Goal: Task Accomplishment & Management: Manage account settings

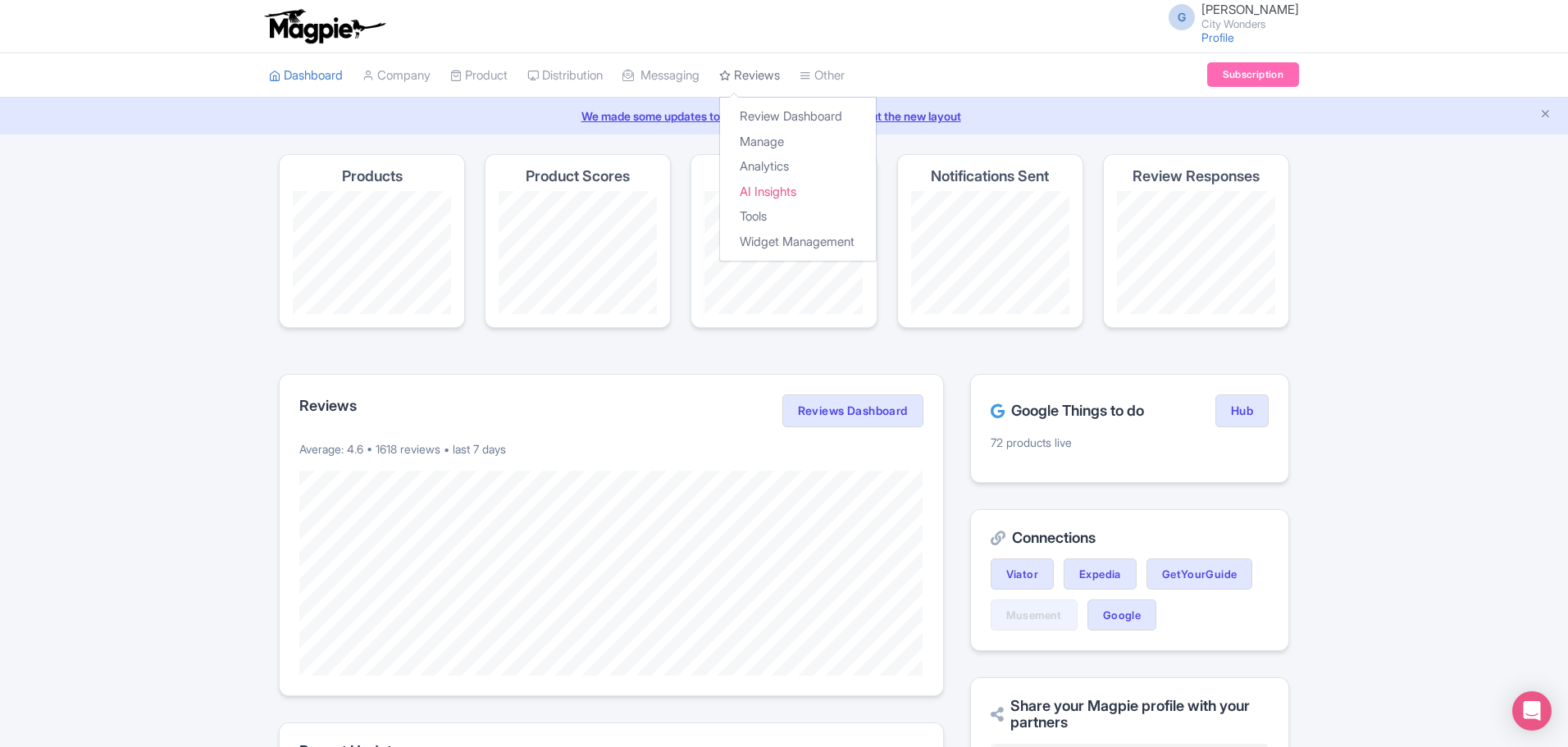
click at [754, 66] on link "Reviews" at bounding box center [750, 76] width 61 height 45
click at [785, 142] on link "Manage" at bounding box center [798, 142] width 156 height 25
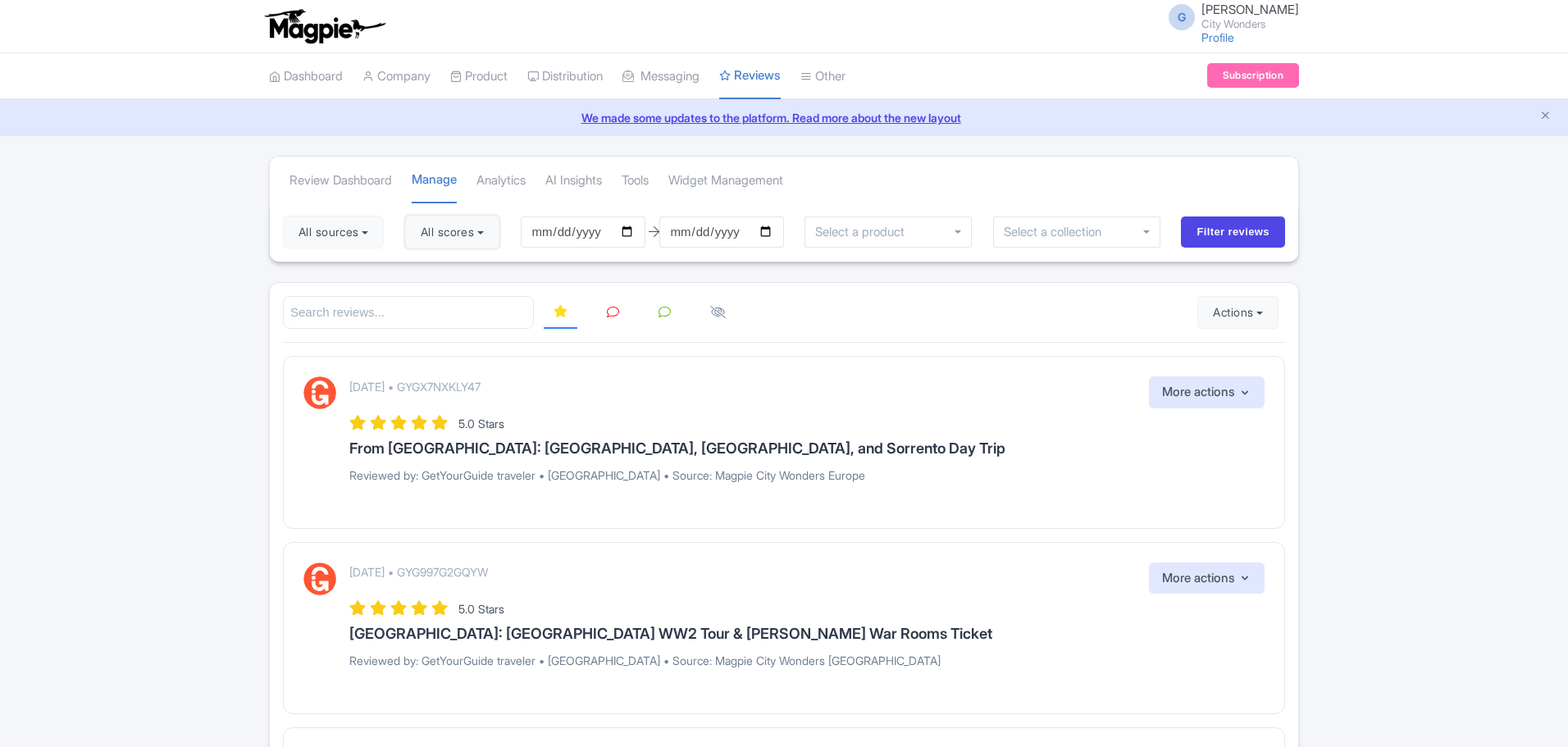
drag, startPoint x: 456, startPoint y: 243, endPoint x: 426, endPoint y: 247, distance: 30.3
click at [456, 243] on button "All scores" at bounding box center [451, 232] width 94 height 33
click at [435, 269] on div "5 stars" at bounding box center [489, 270] width 146 height 25
click at [451, 291] on label "4 stars" at bounding box center [454, 297] width 37 height 19
click at [446, 291] on input "4 stars" at bounding box center [441, 291] width 10 height 10
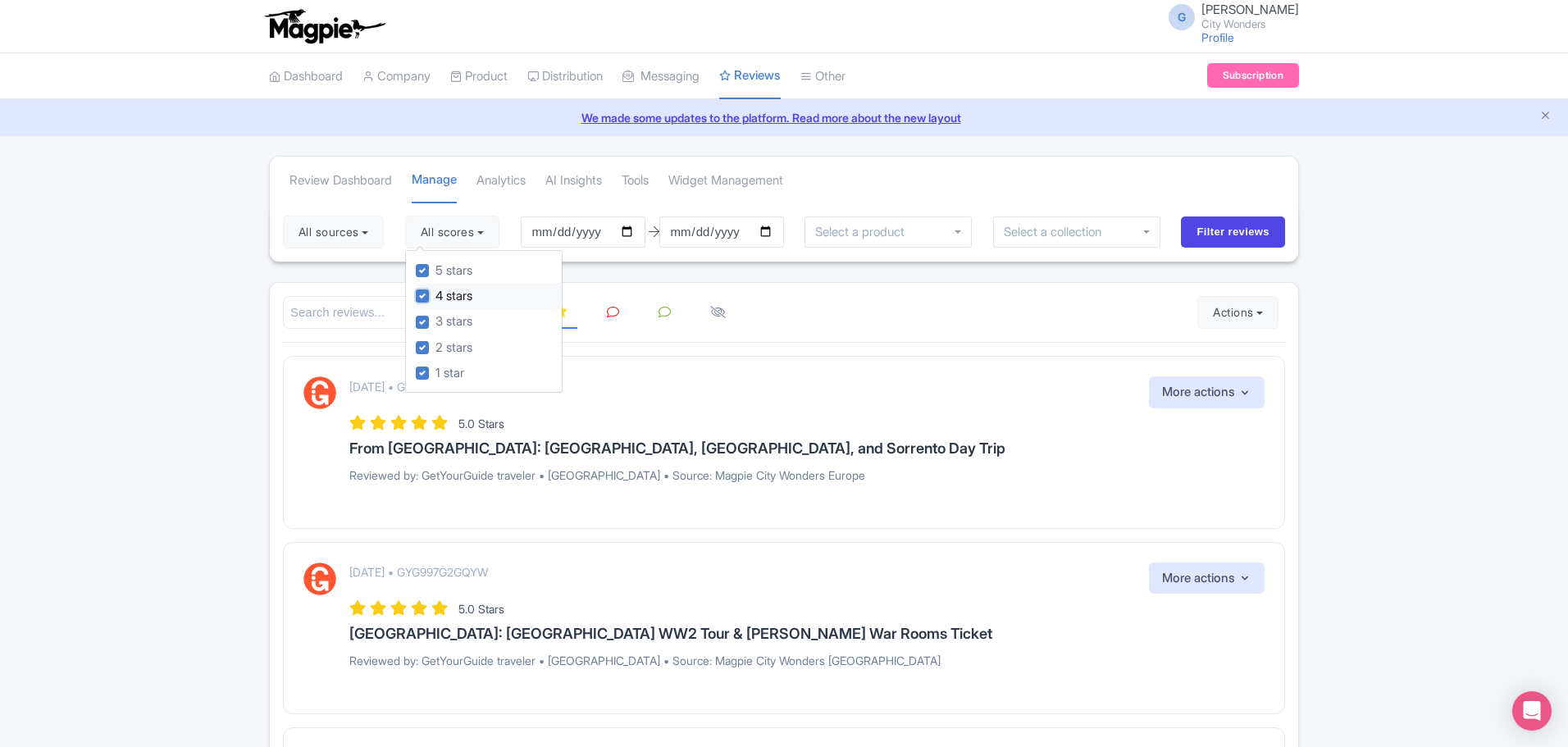
checkbox input "false"
click at [445, 274] on label "5 stars" at bounding box center [454, 271] width 37 height 19
click at [445, 271] on input "5 stars" at bounding box center [441, 266] width 10 height 10
checkbox input "false"
click at [353, 230] on button "All sources" at bounding box center [333, 232] width 101 height 33
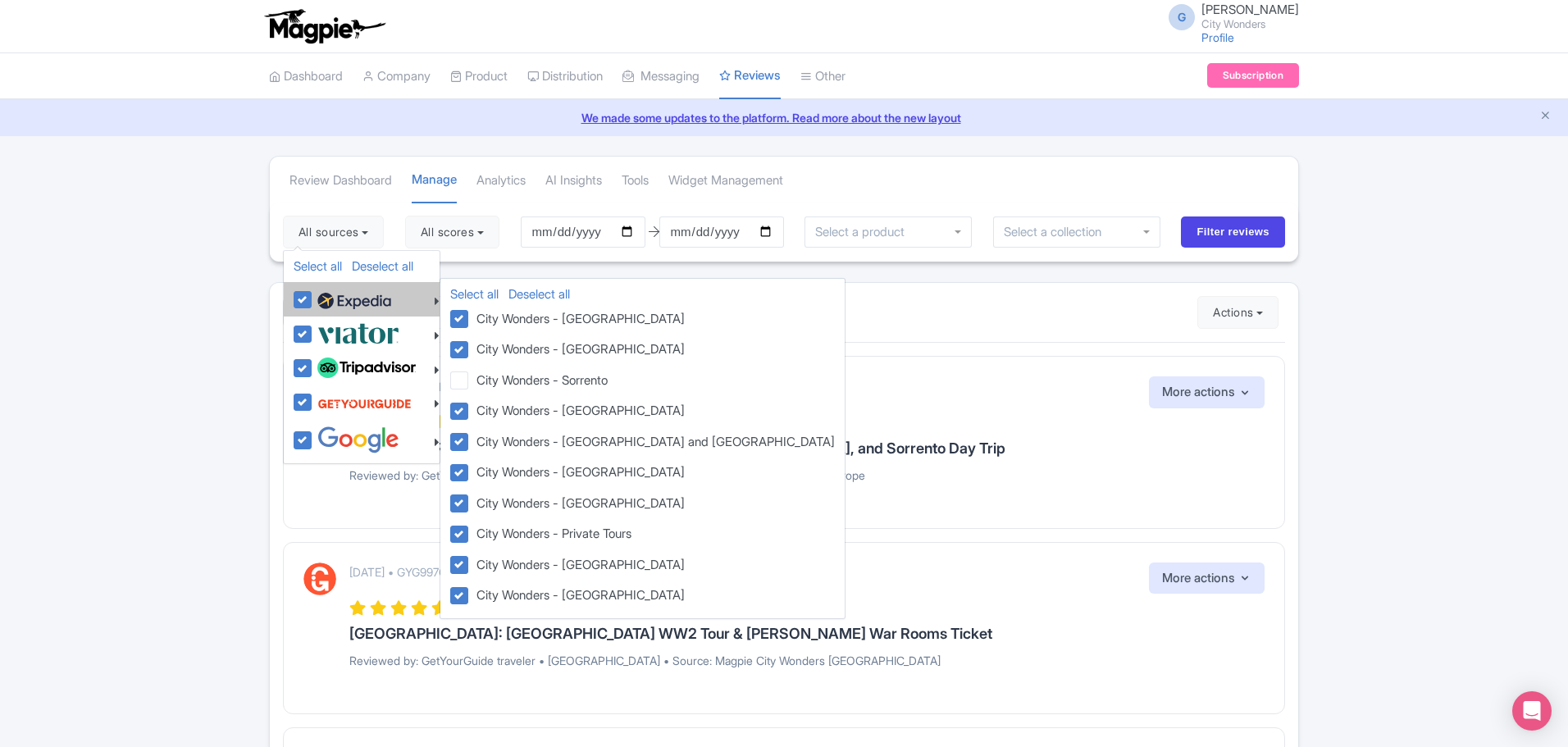
click at [352, 299] on img at bounding box center [354, 301] width 74 height 24
click at [324, 296] on input "checkbox" at bounding box center [318, 290] width 10 height 10
checkbox input "false"
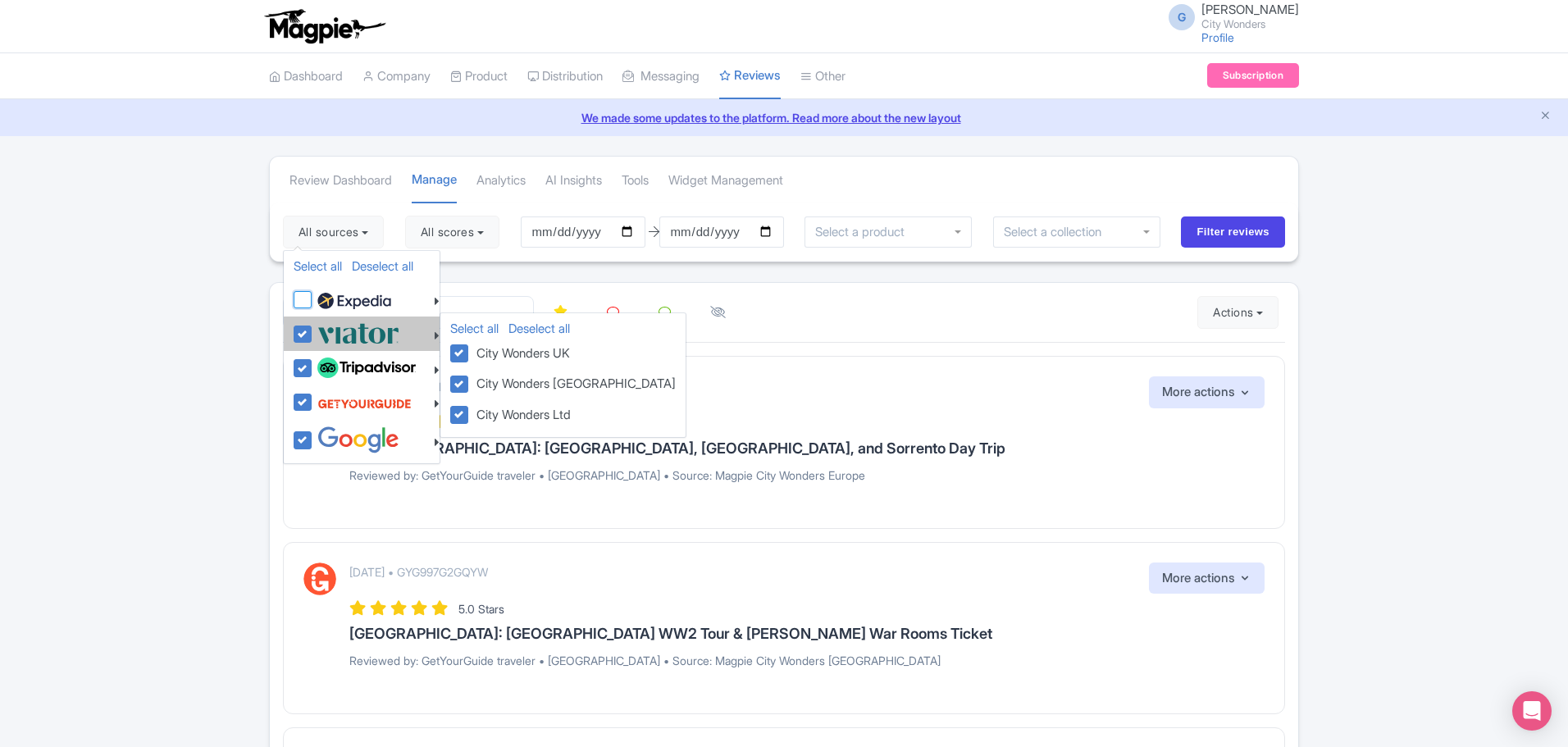
checkbox input "false"
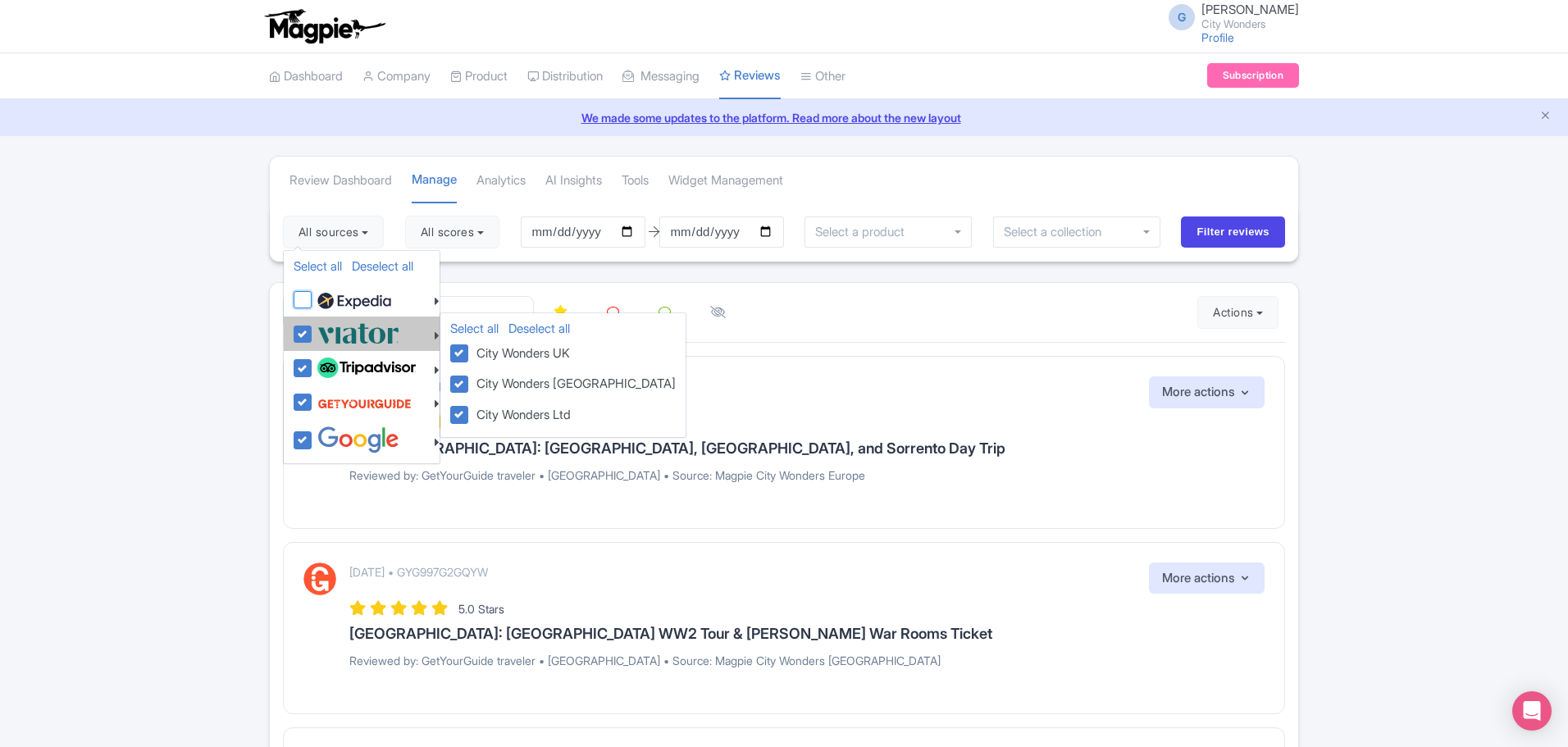
checkbox input "false"
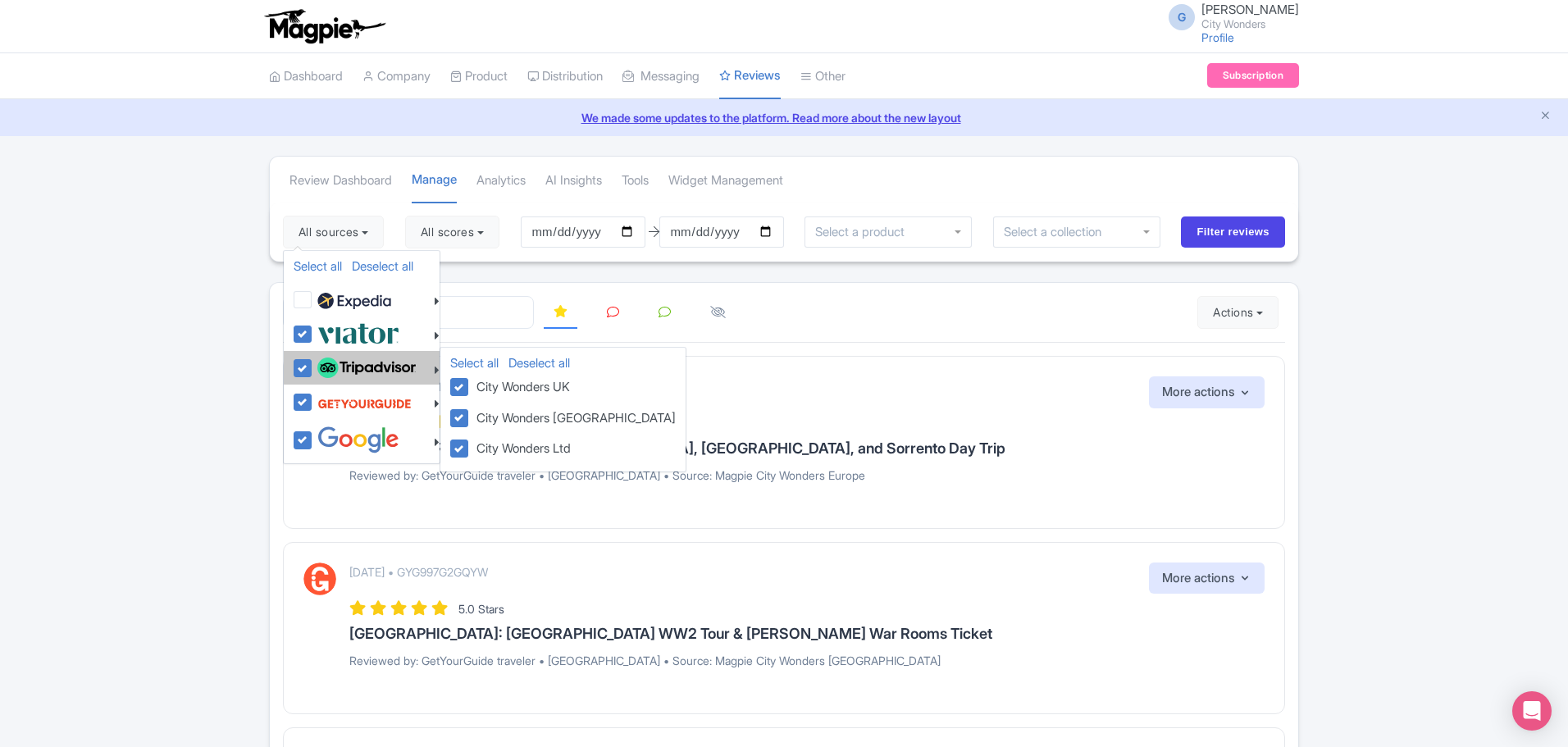
click at [365, 373] on img at bounding box center [367, 367] width 99 height 22
click at [324, 365] on input "checkbox" at bounding box center [318, 360] width 10 height 10
checkbox input "false"
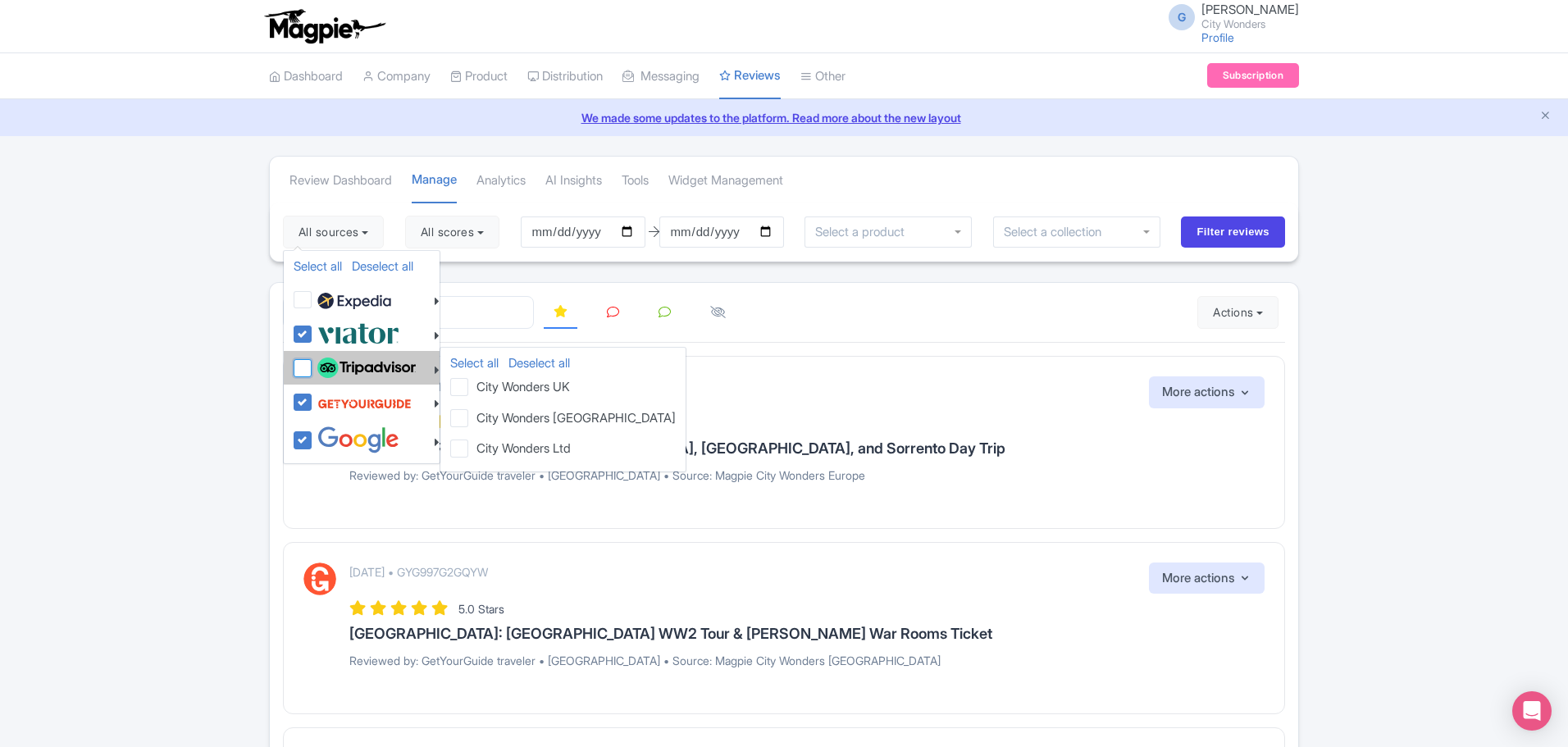
checkbox input "false"
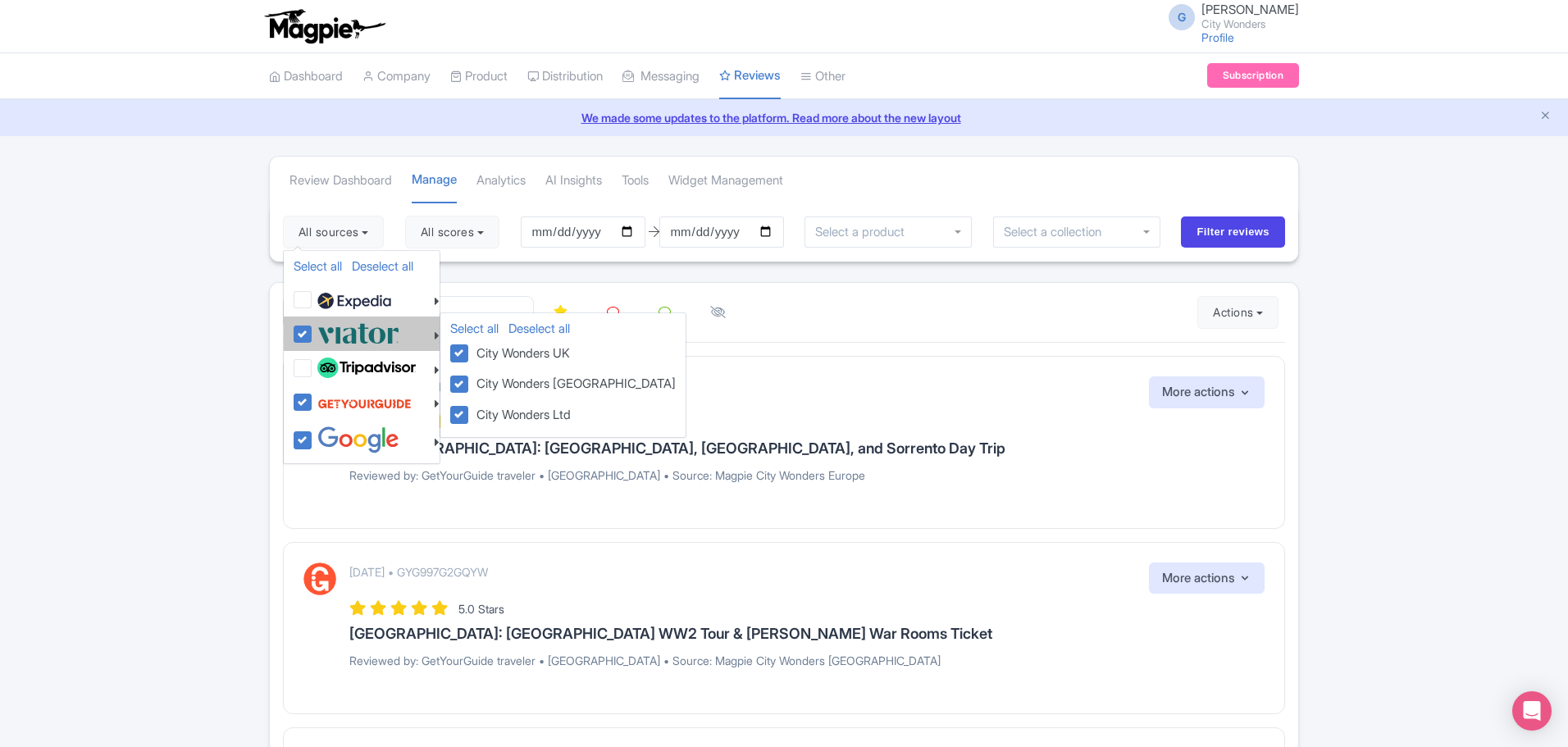
click at [317, 338] on label at bounding box center [356, 333] width 86 height 27
click at [317, 330] on input "checkbox" at bounding box center [318, 325] width 10 height 10
checkbox input "false"
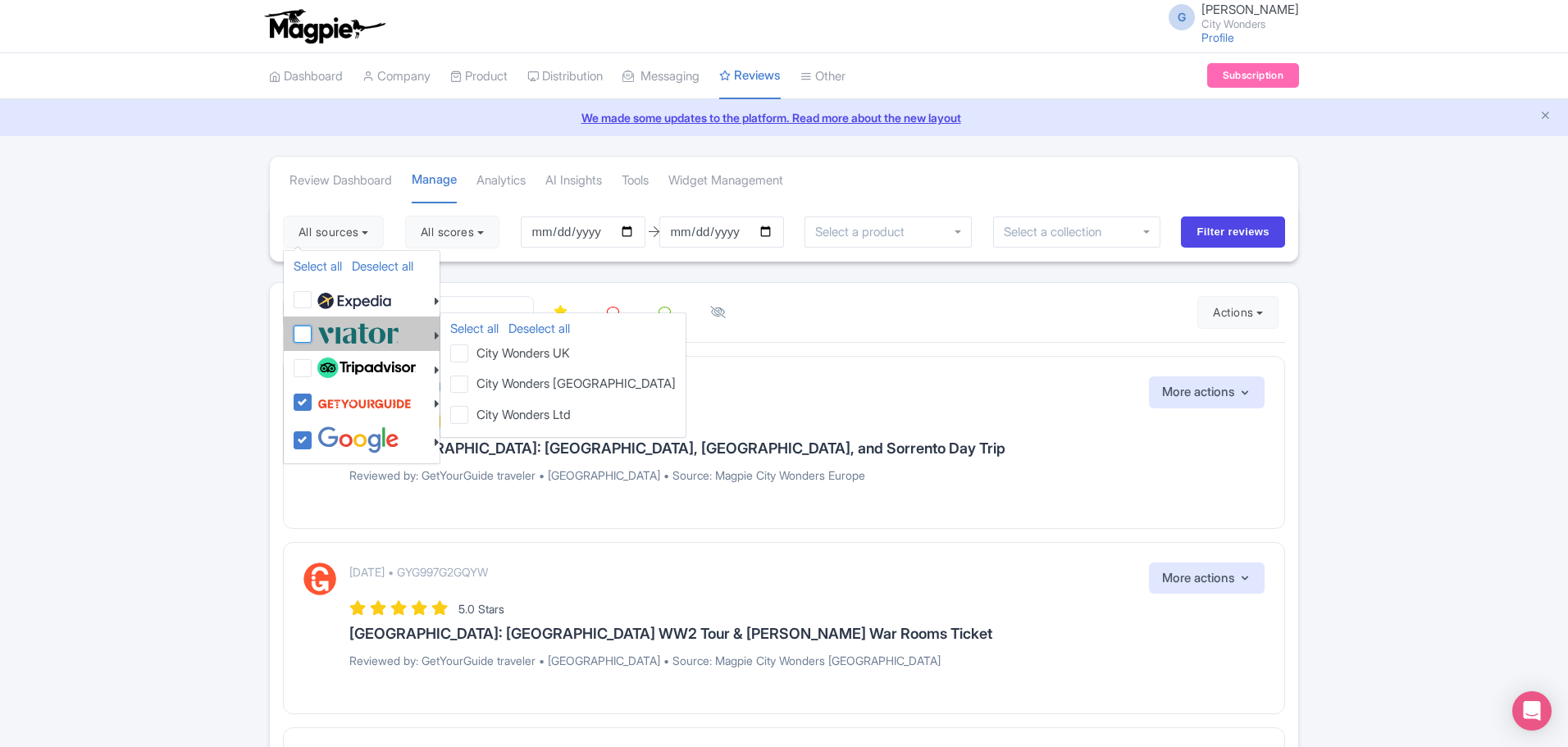
checkbox input "false"
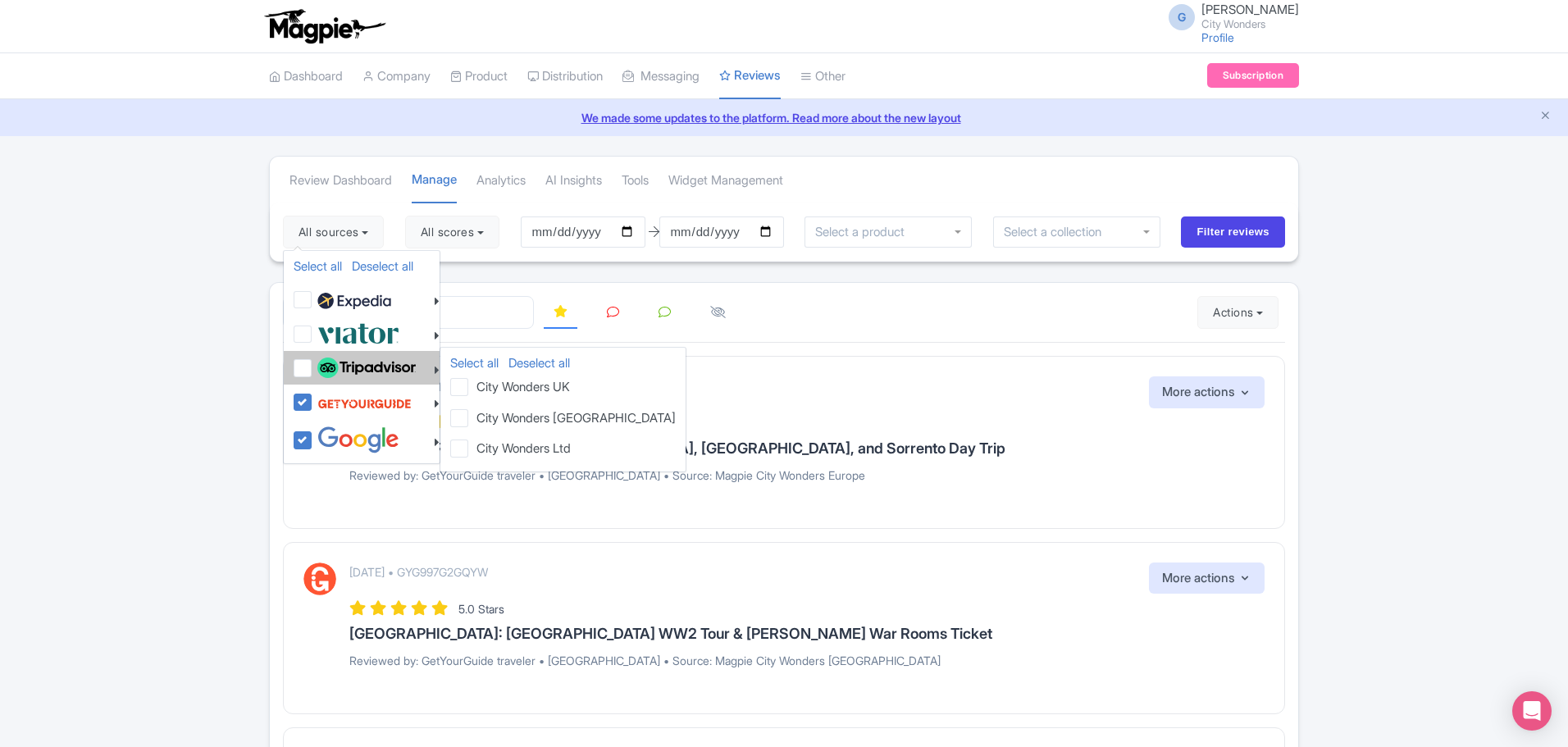
click at [348, 377] on img at bounding box center [367, 367] width 99 height 22
click at [324, 365] on input "checkbox" at bounding box center [318, 360] width 10 height 10
checkbox input "true"
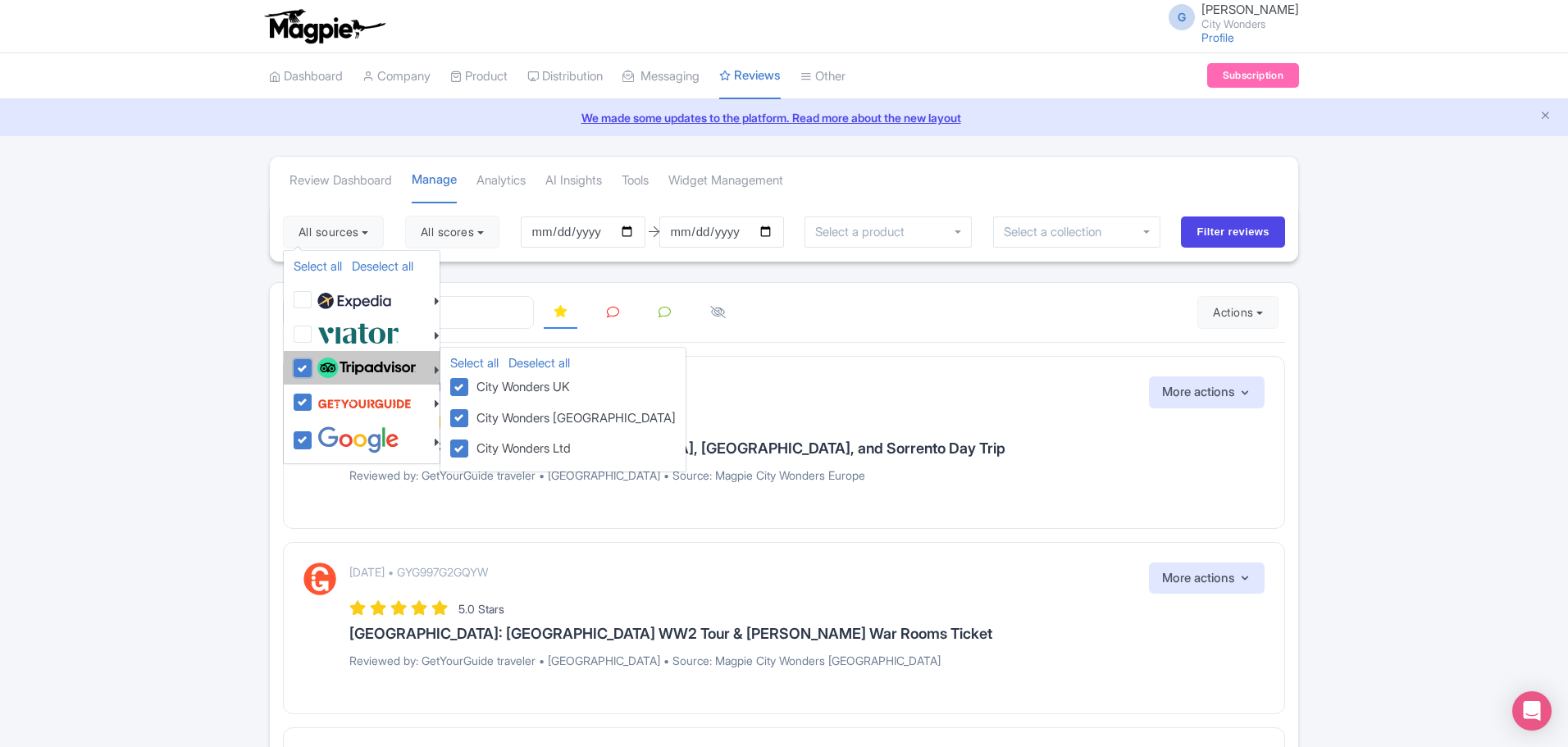
checkbox input "true"
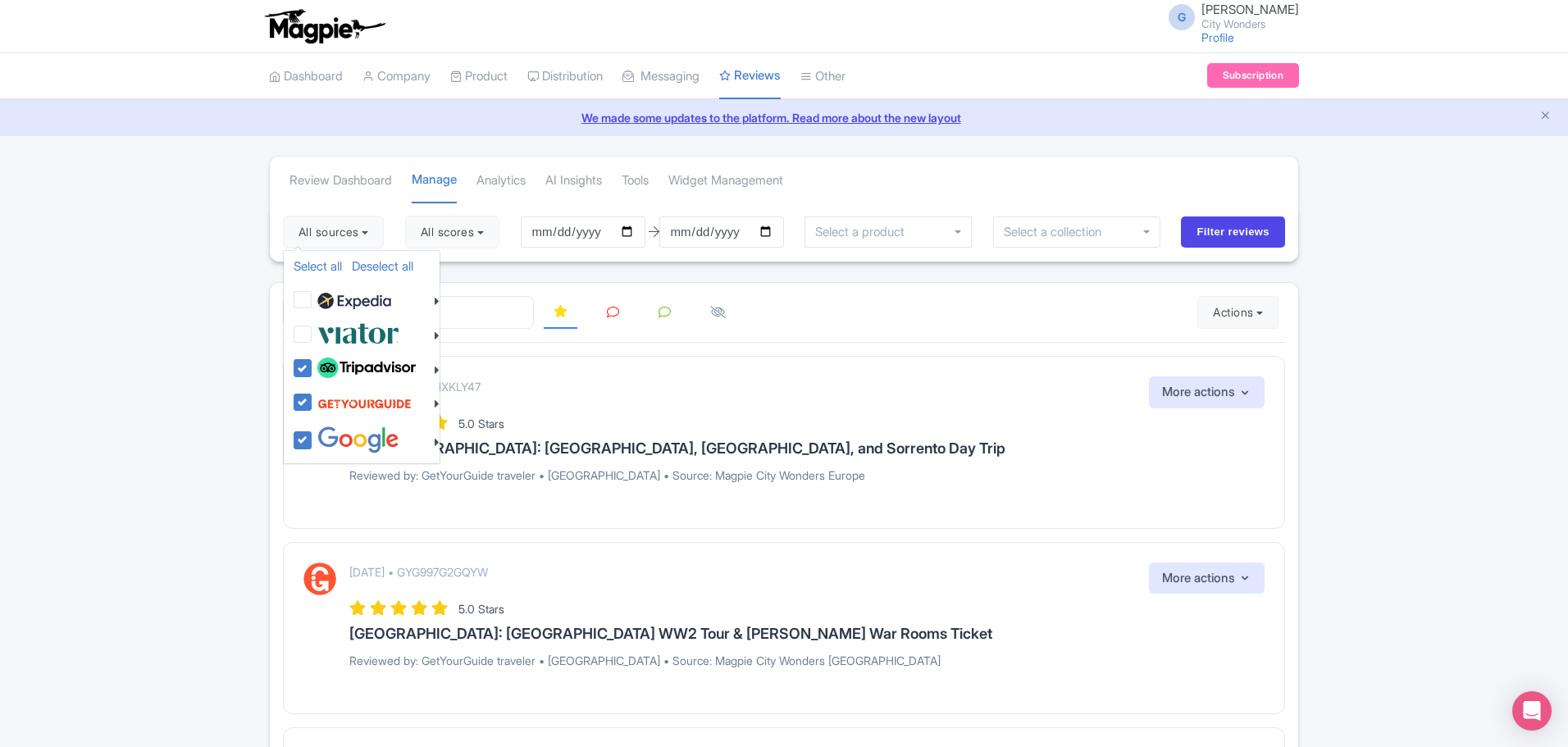
click at [1049, 320] on div at bounding box center [784, 312] width 1002 height 34
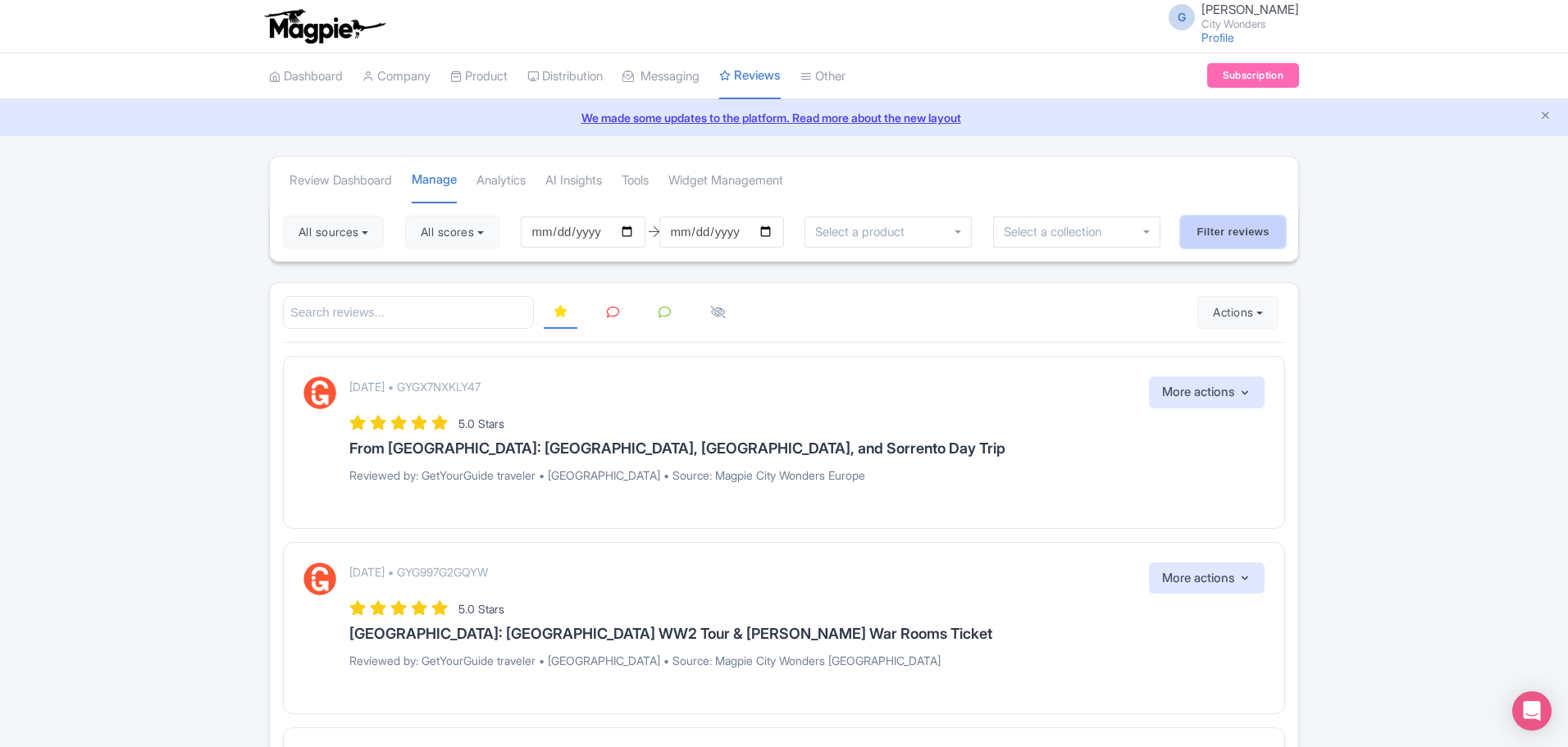
click at [1245, 244] on input "Filter reviews" at bounding box center [1233, 232] width 104 height 31
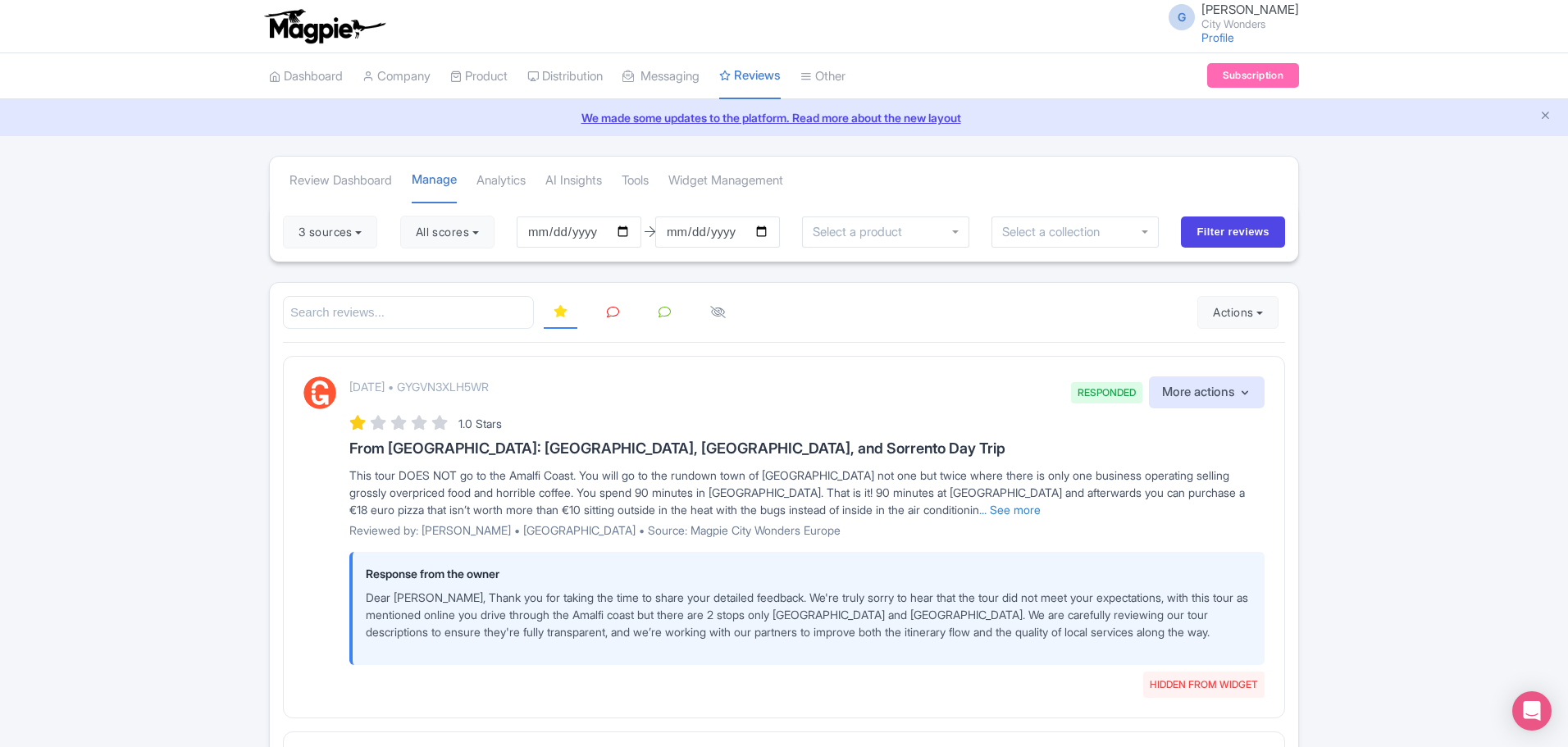
click at [614, 321] on link at bounding box center [612, 312] width 32 height 32
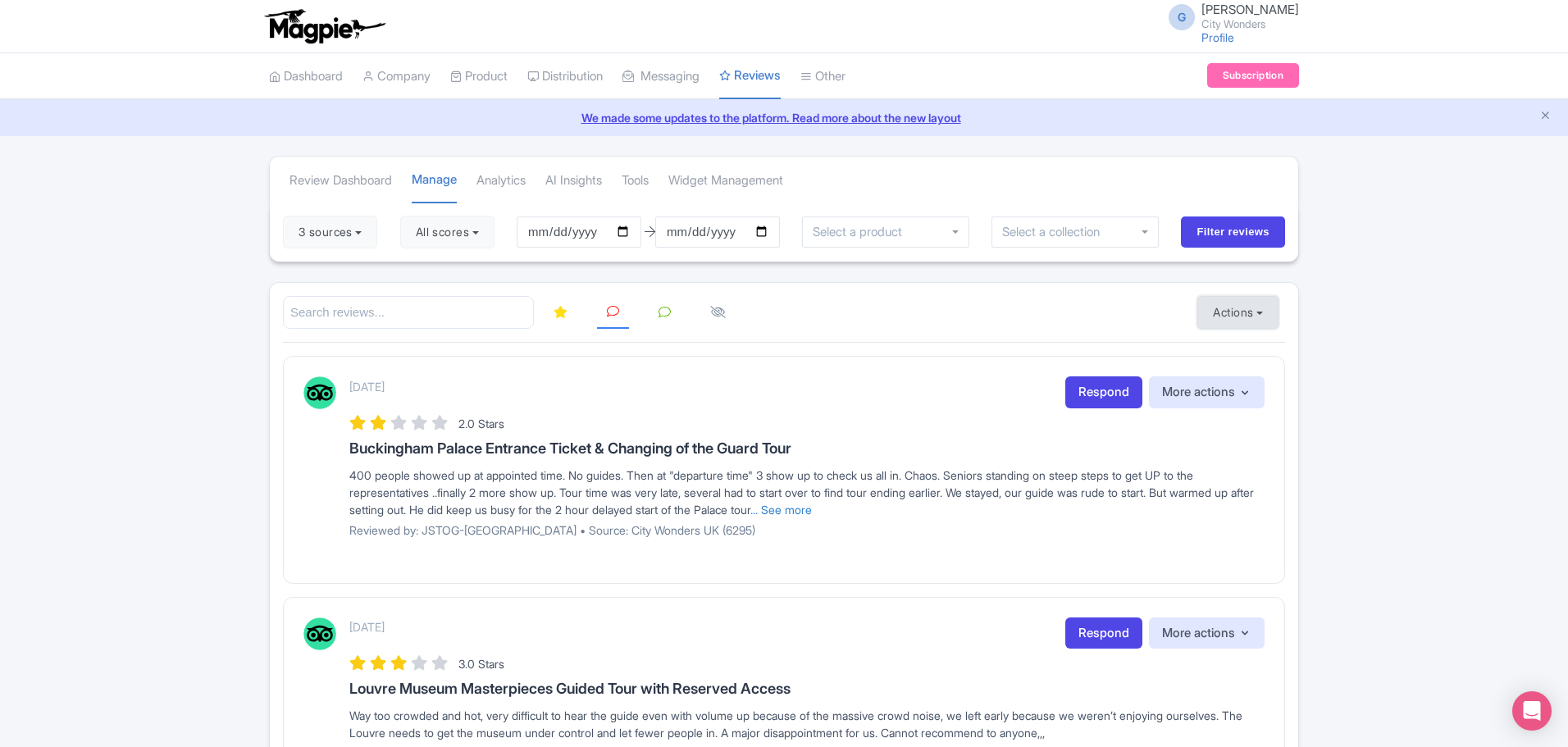
click at [1245, 321] on button "Actions" at bounding box center [1238, 312] width 81 height 33
click at [1249, 353] on link "Import new reviews" at bounding box center [1294, 354] width 193 height 32
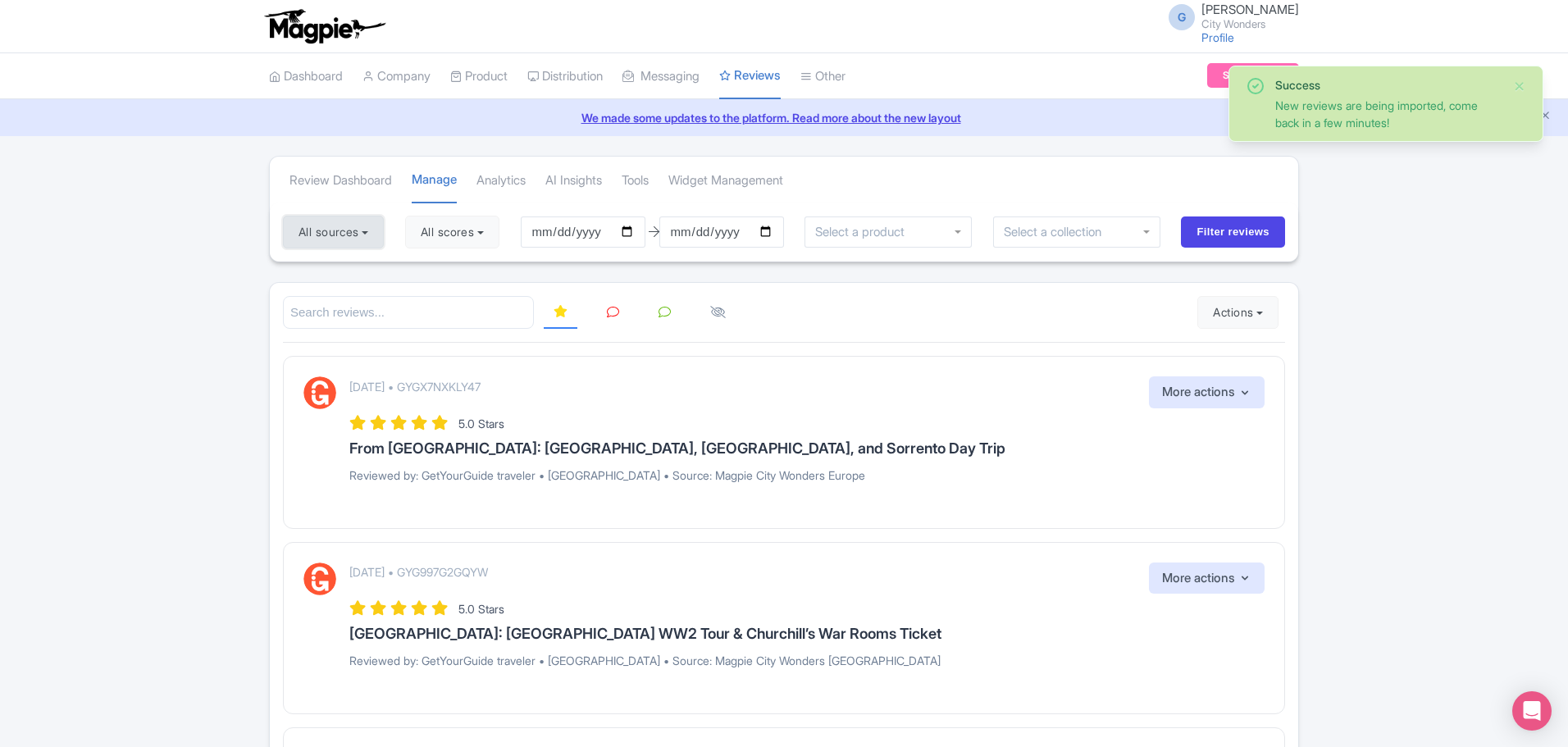
click at [359, 236] on button "All sources" at bounding box center [333, 232] width 101 height 33
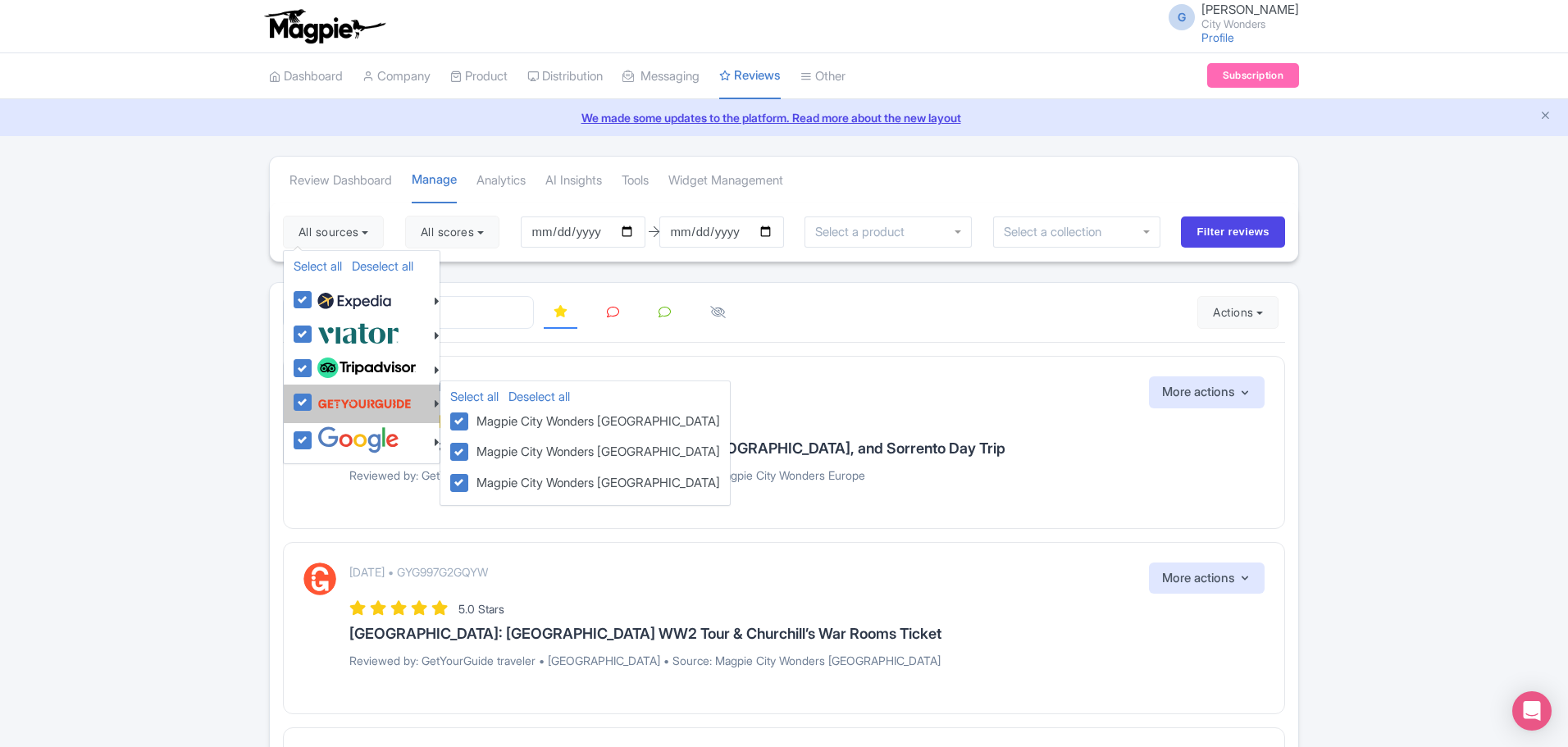
click at [313, 404] on label at bounding box center [362, 404] width 99 height 31
click at [313, 399] on input "checkbox" at bounding box center [318, 393] width 10 height 10
checkbox input "false"
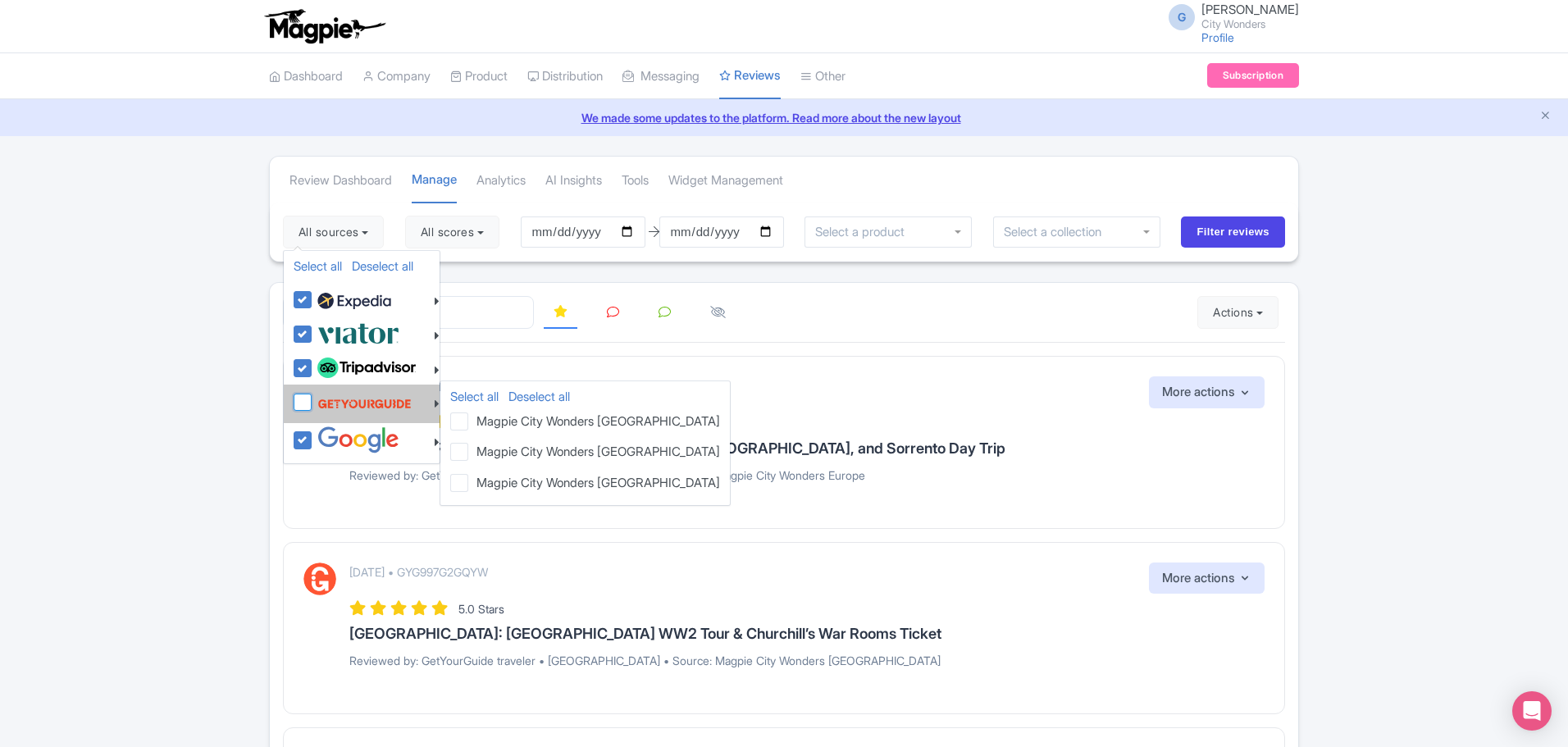
checkbox input "false"
click at [313, 403] on label at bounding box center [362, 404] width 99 height 31
click at [313, 399] on input "checkbox" at bounding box center [318, 393] width 10 height 10
checkbox input "true"
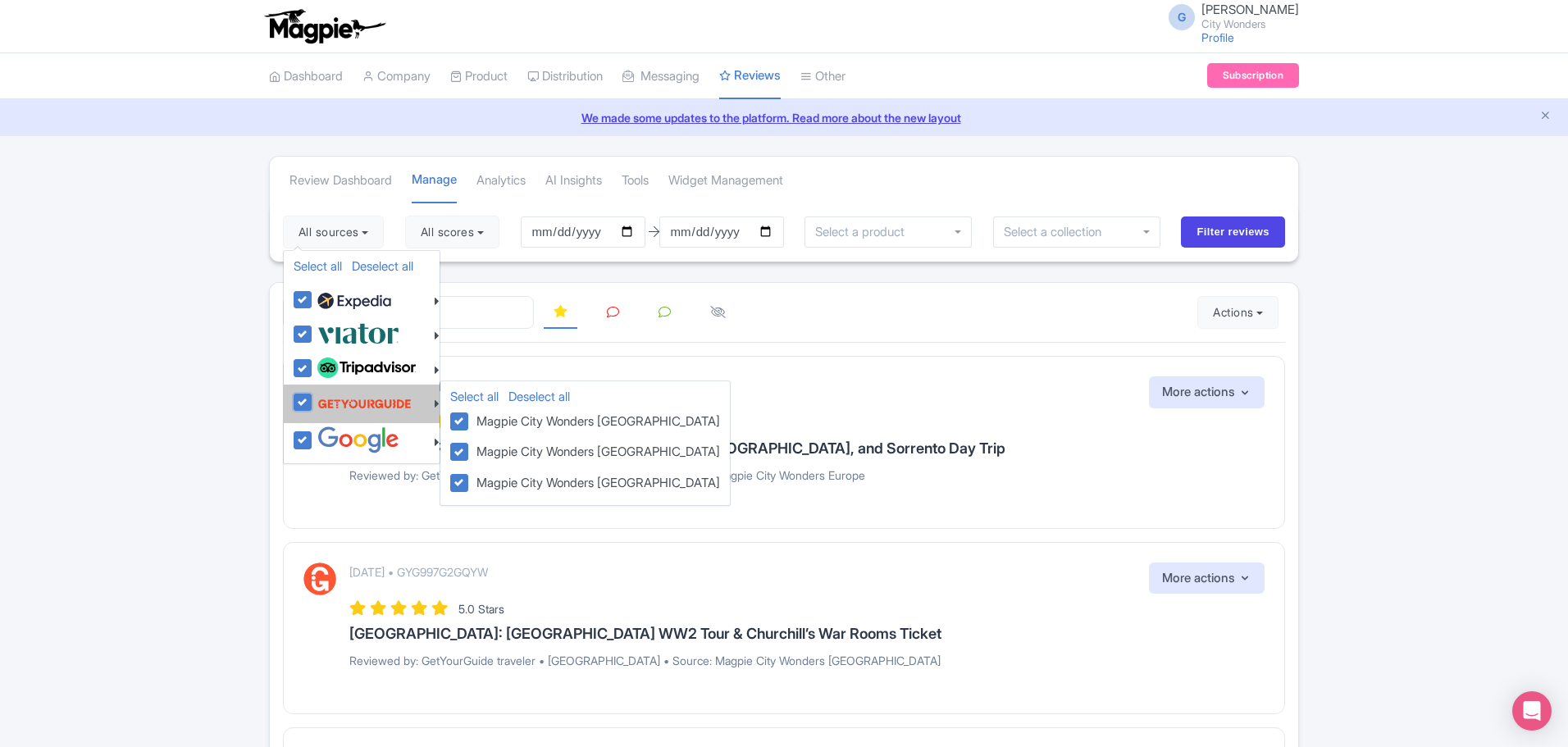
checkbox input "true"
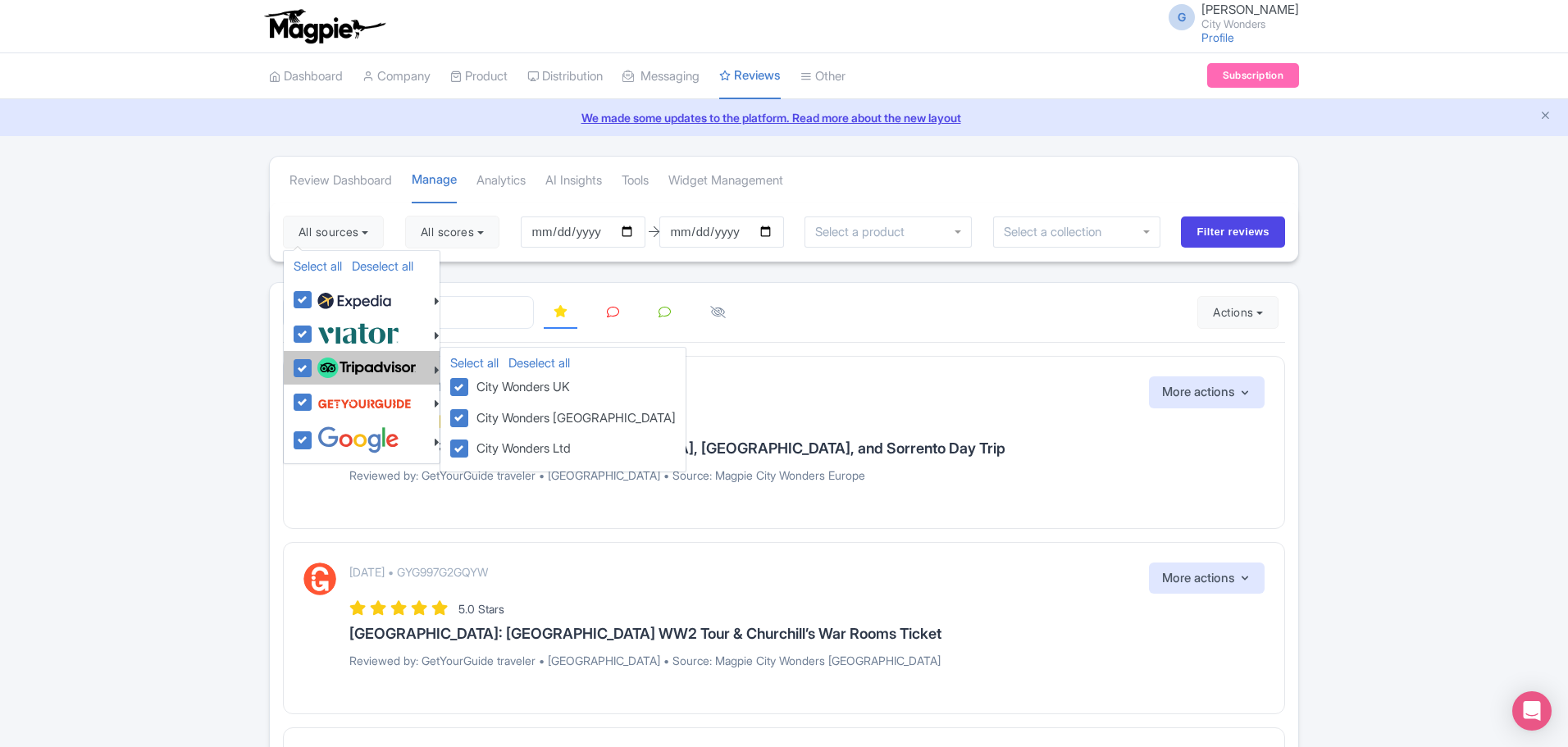
click at [313, 365] on label at bounding box center [364, 368] width 103 height 28
click at [313, 365] on input "checkbox" at bounding box center [318, 360] width 10 height 10
checkbox input "false"
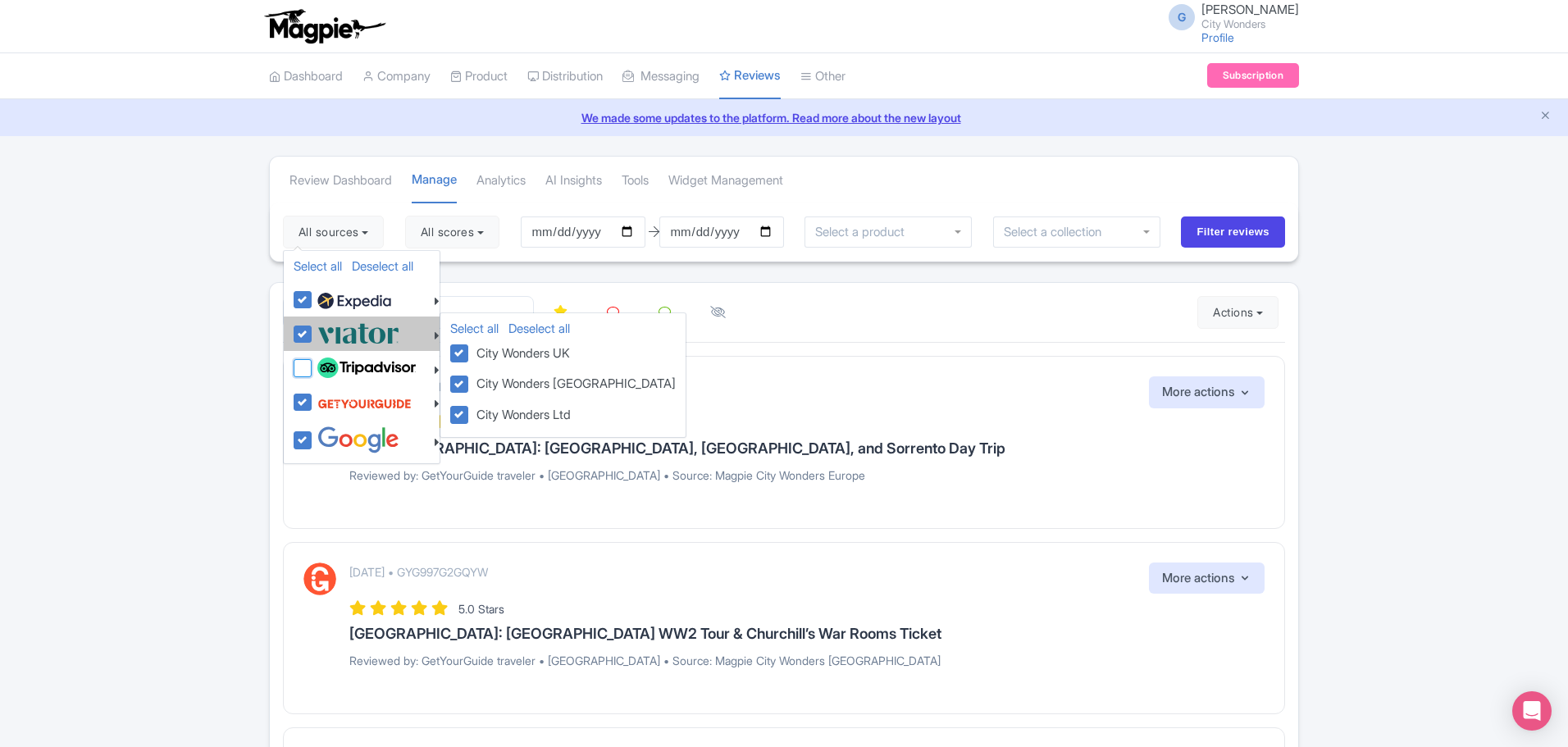
checkbox input "false"
click at [313, 337] on label at bounding box center [356, 333] width 86 height 27
click at [313, 330] on input "checkbox" at bounding box center [318, 325] width 10 height 10
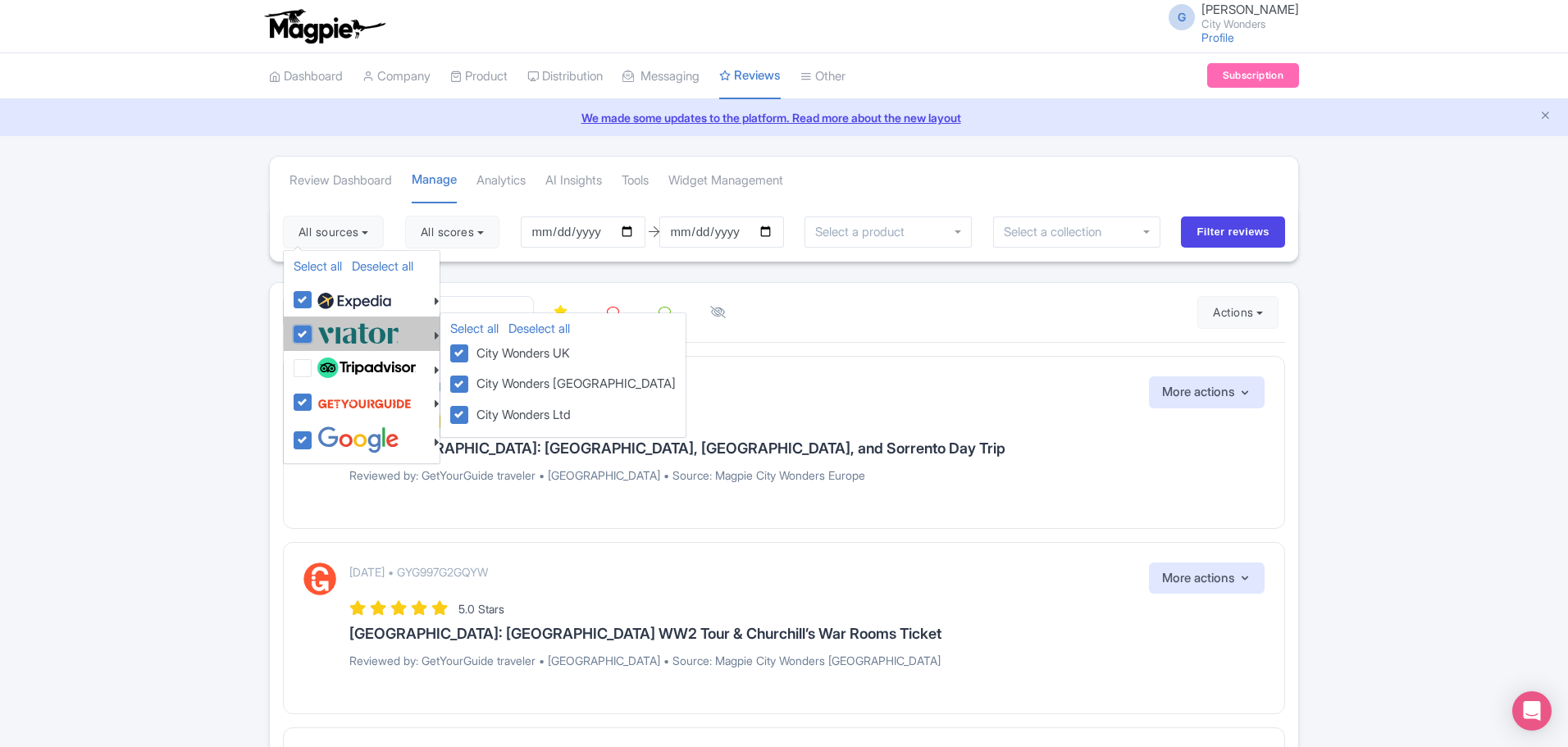
checkbox input "false"
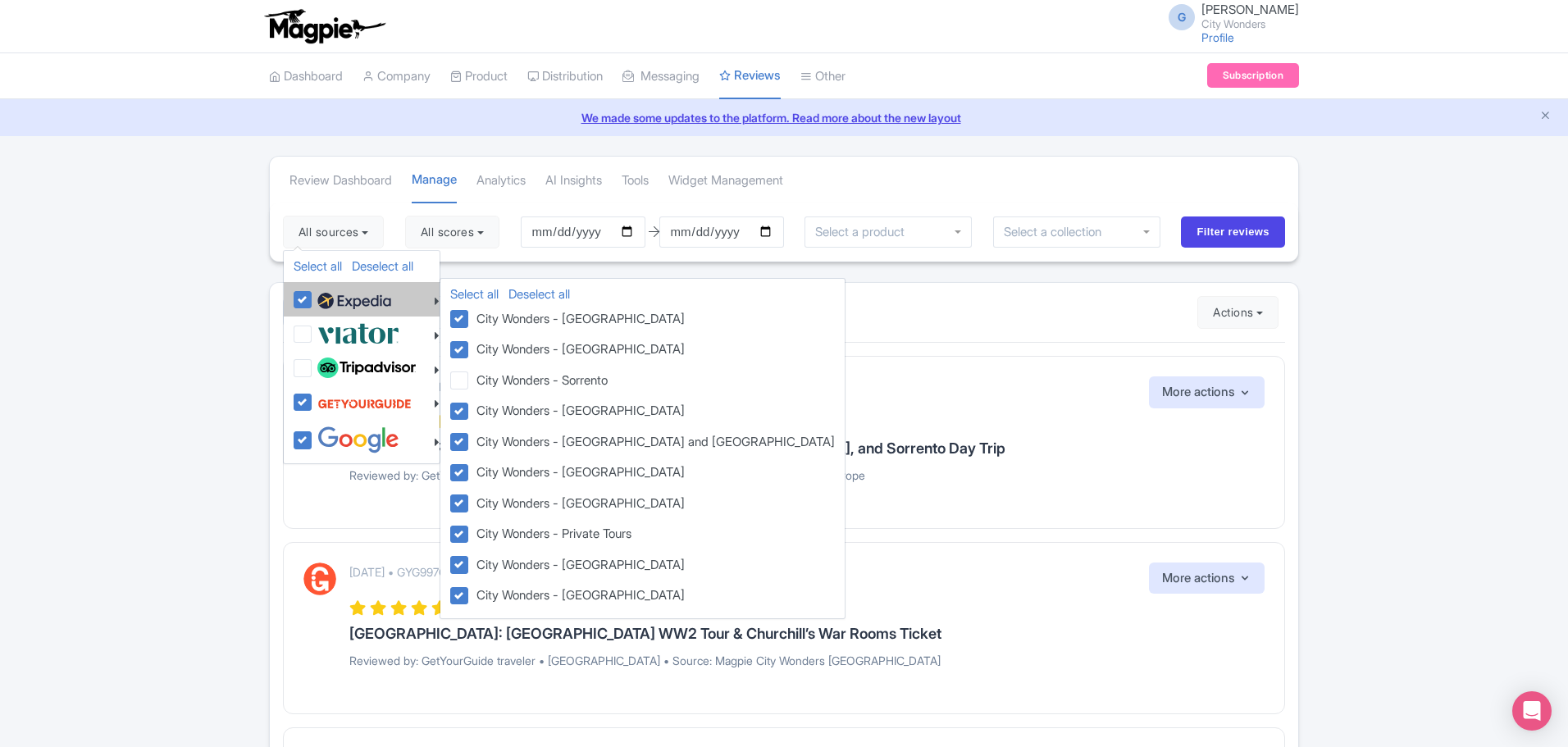
click at [313, 303] on label at bounding box center [352, 299] width 78 height 28
click at [313, 296] on input "checkbox" at bounding box center [318, 290] width 10 height 10
checkbox input "false"
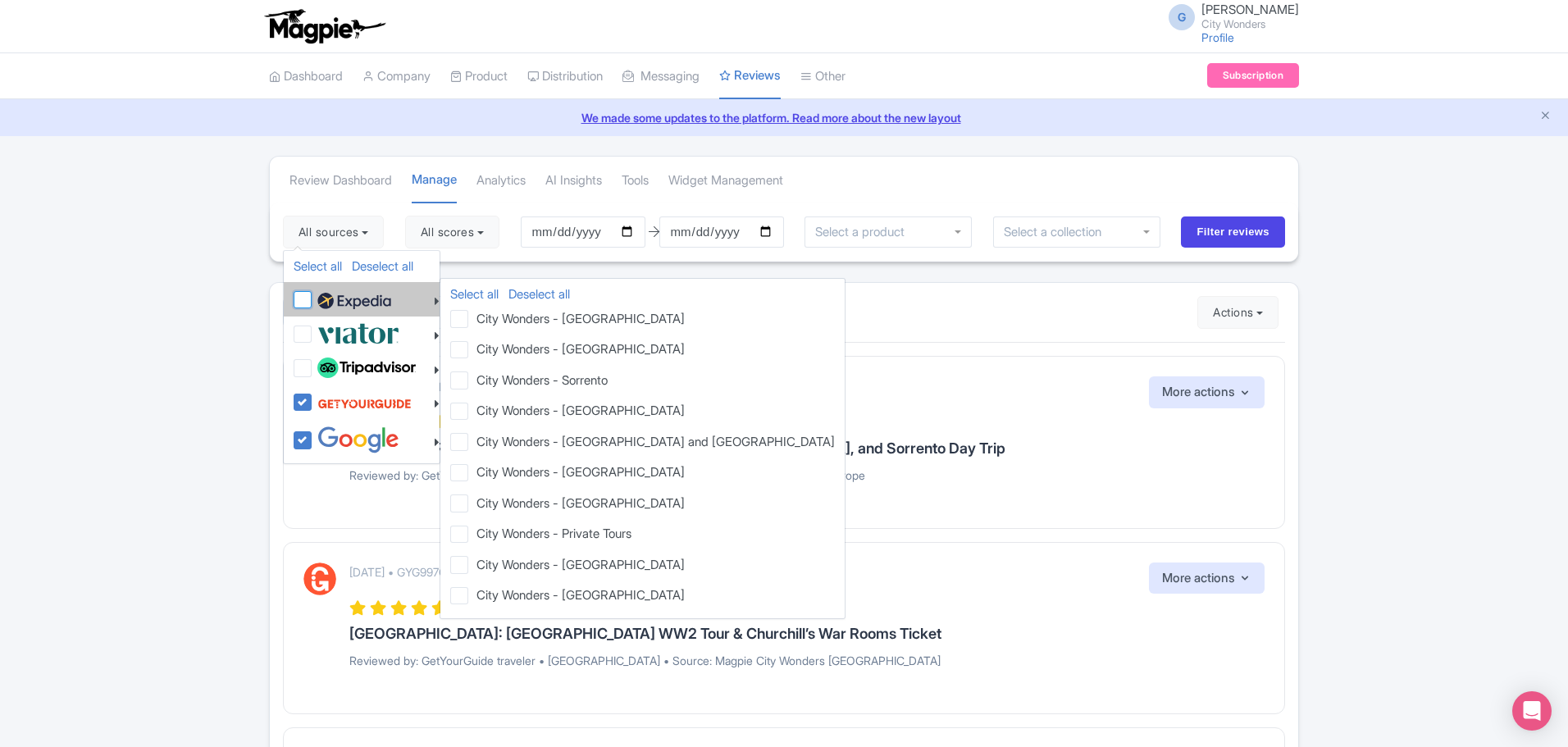
checkbox input "false"
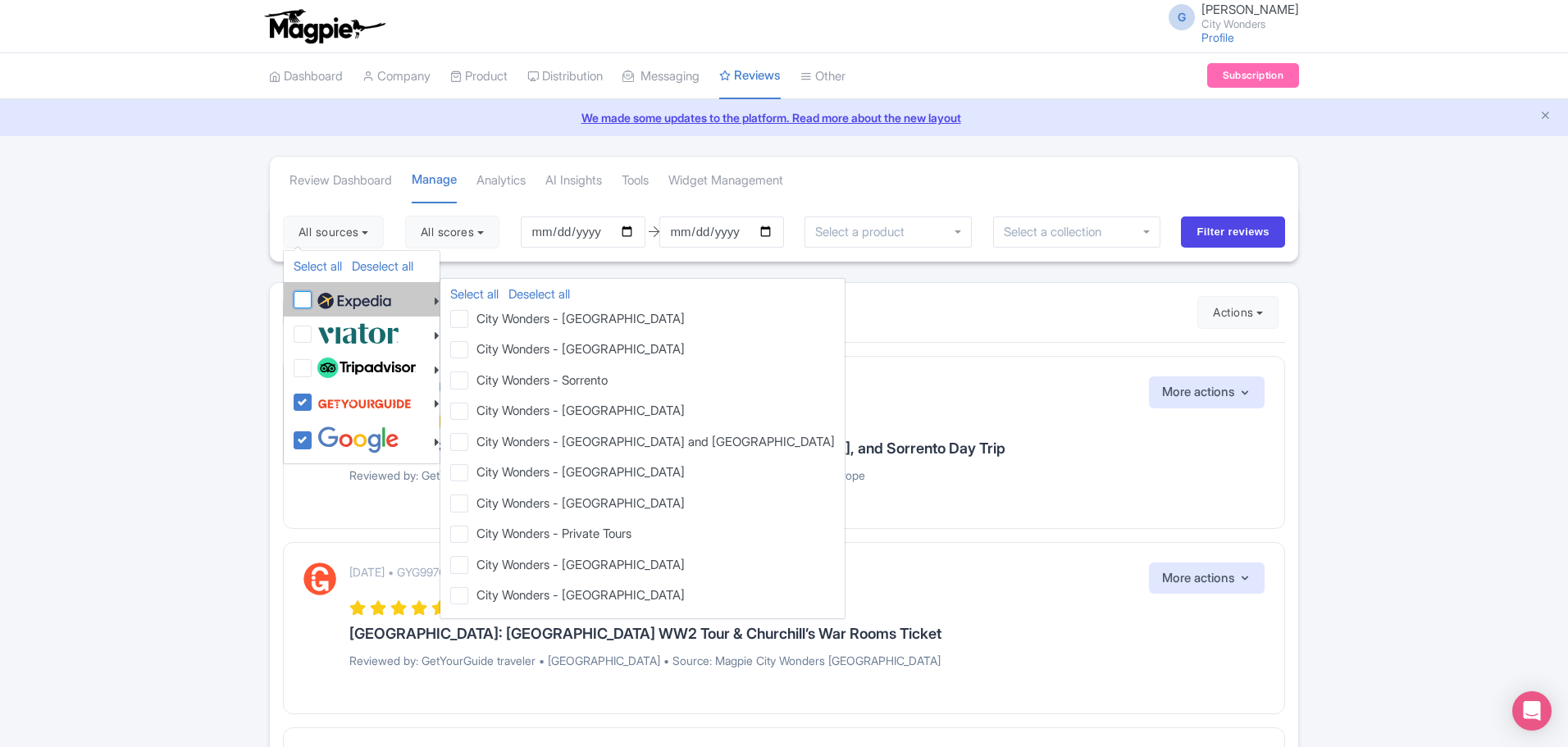
checkbox input "false"
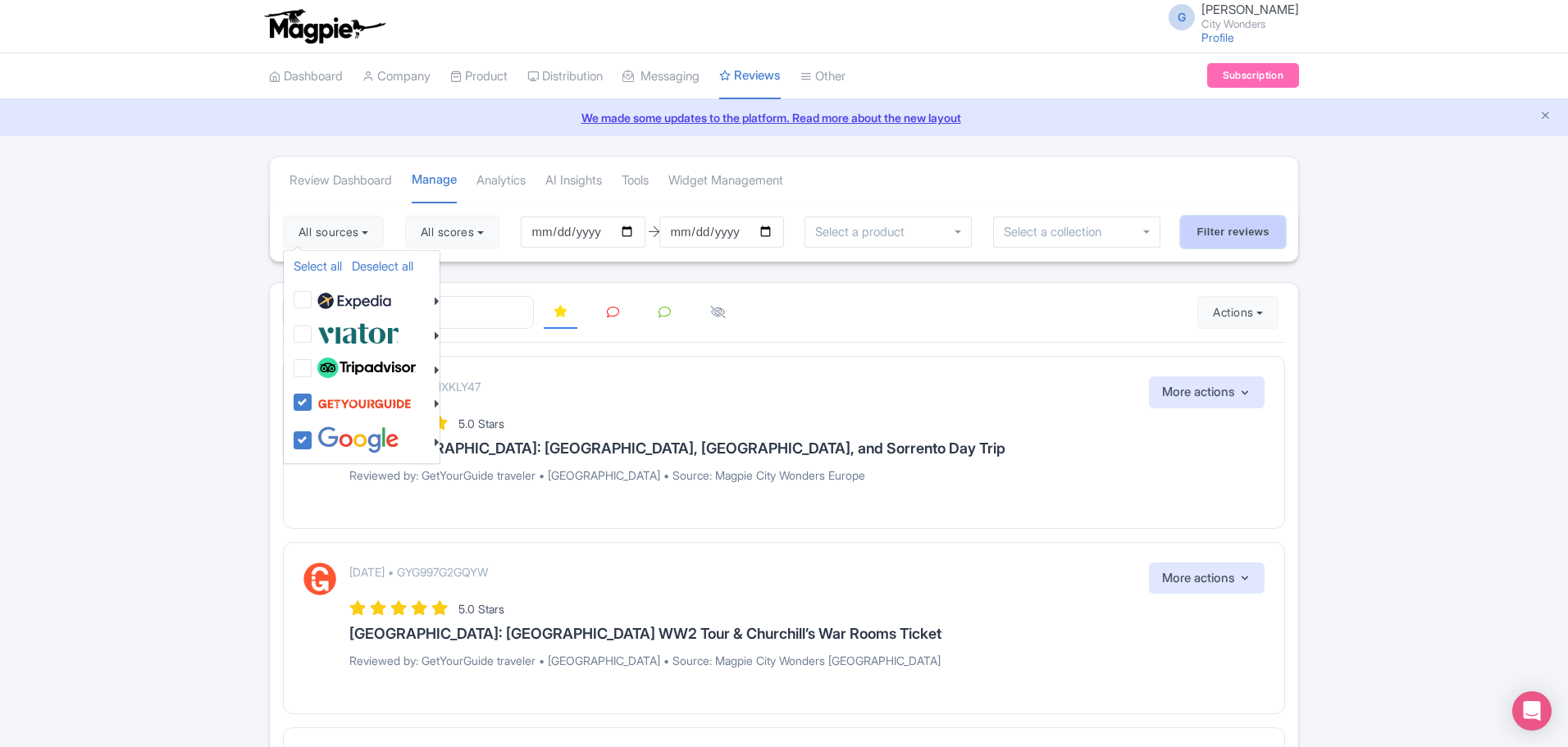
click at [1230, 239] on input "Filter reviews" at bounding box center [1233, 232] width 104 height 31
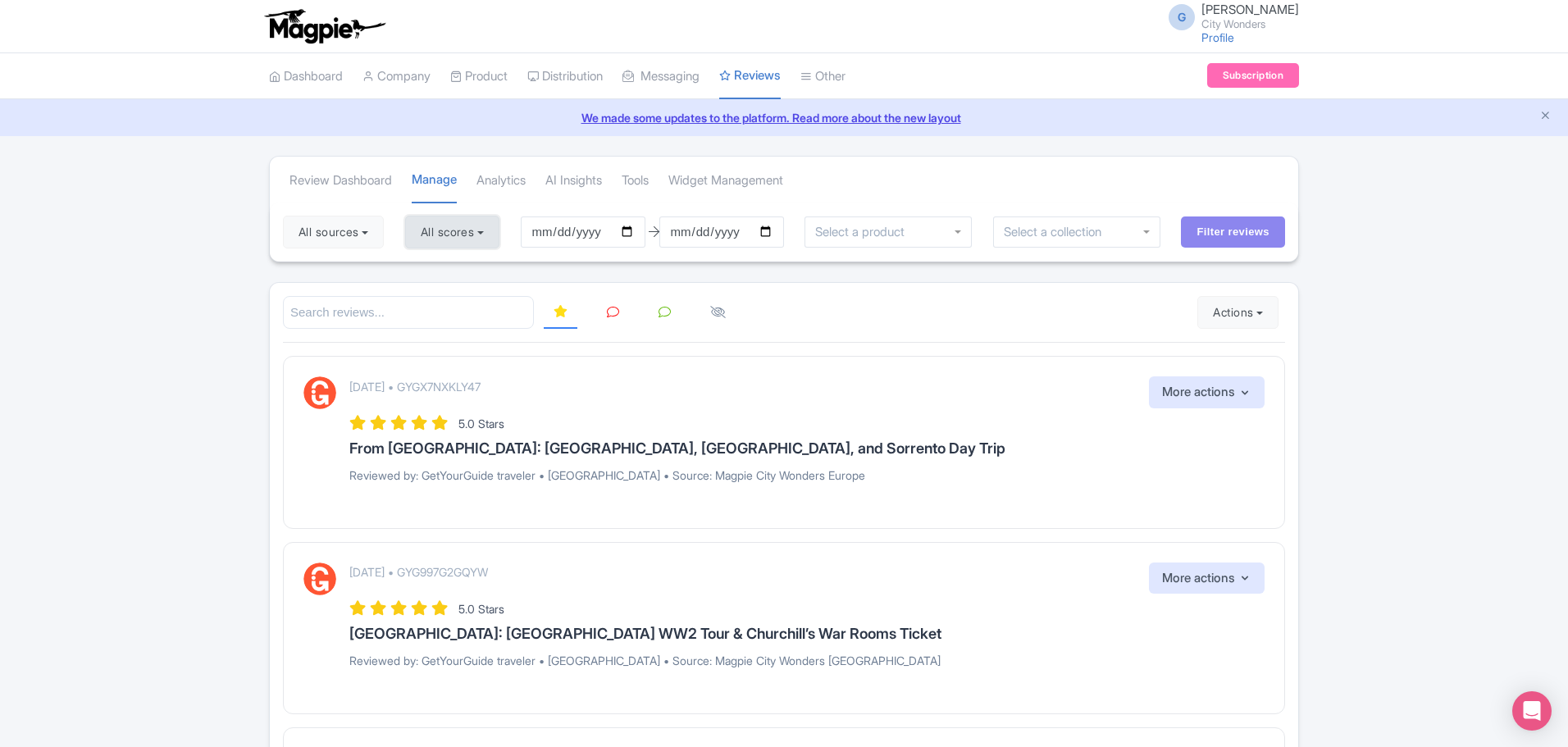
click at [479, 236] on button "All scores" at bounding box center [451, 232] width 94 height 33
click at [458, 278] on label "5 stars" at bounding box center [454, 271] width 37 height 19
click at [446, 271] on input "5 stars" at bounding box center [441, 266] width 10 height 10
checkbox input "false"
click at [458, 293] on label "4 stars" at bounding box center [454, 297] width 37 height 19
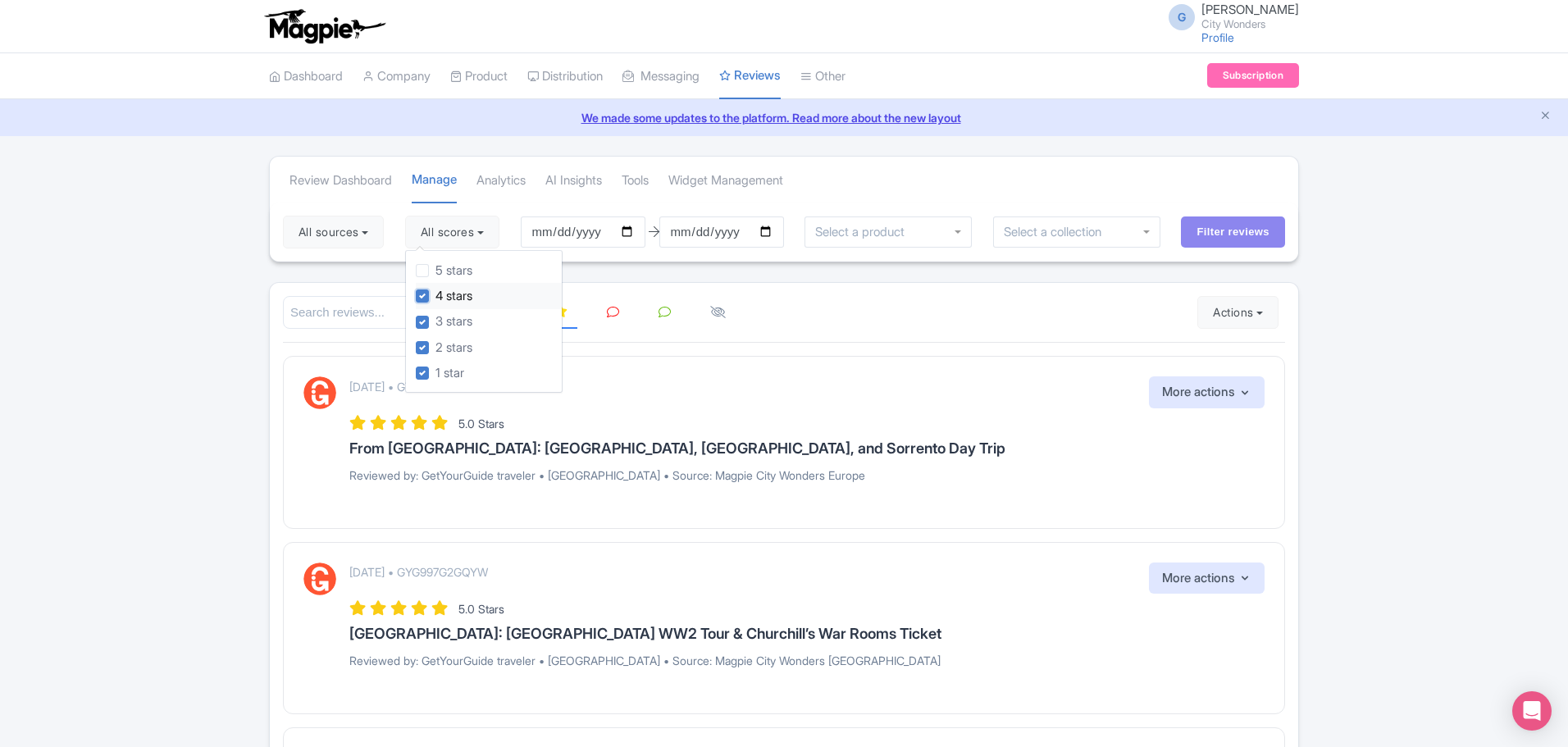
click at [446, 293] on input "4 stars" at bounding box center [441, 291] width 10 height 10
checkbox input "false"
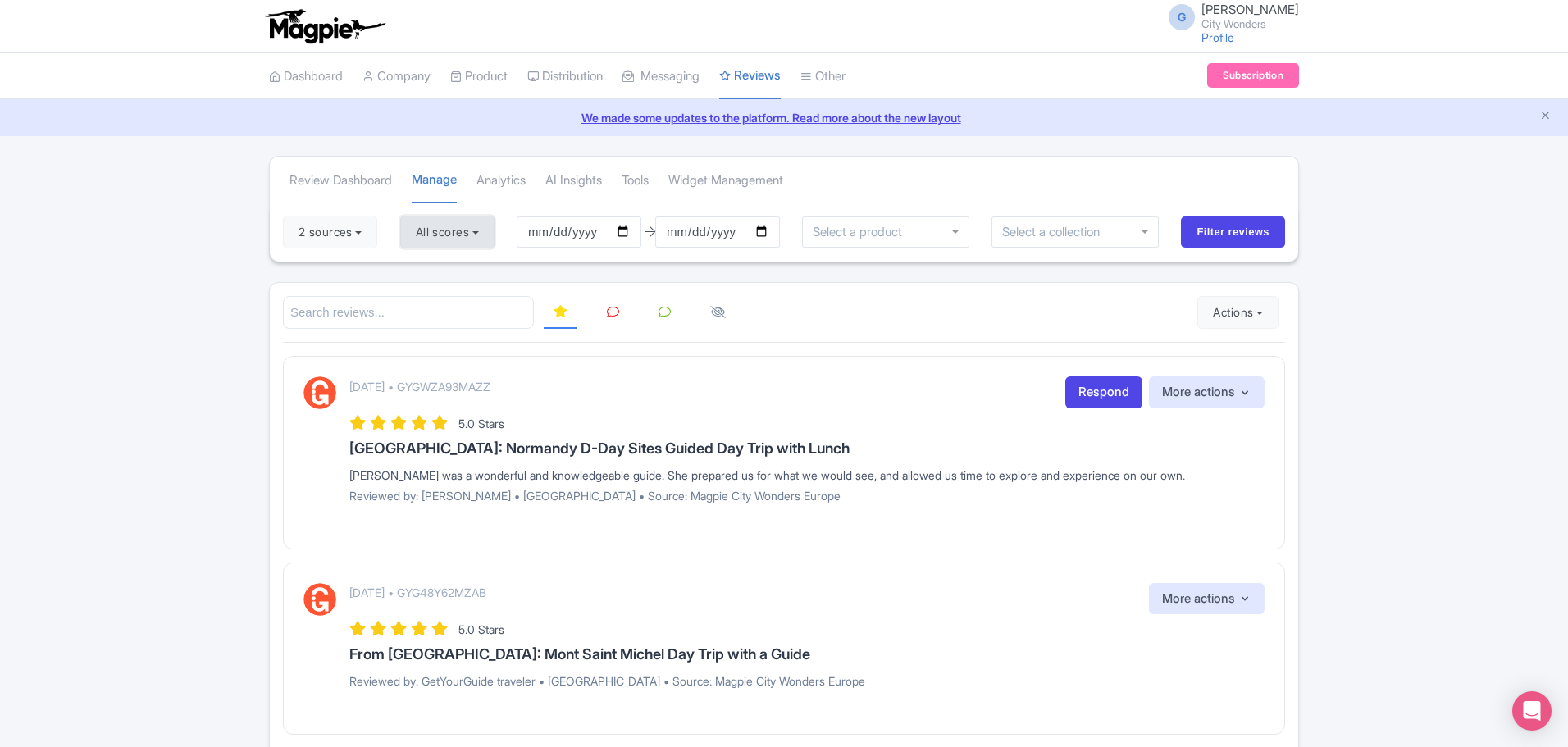
click at [468, 239] on button "All scores" at bounding box center [447, 232] width 94 height 33
click at [445, 293] on label "4 stars" at bounding box center [449, 297] width 37 height 19
click at [441, 293] on input "4 stars" at bounding box center [436, 291] width 10 height 10
checkbox input "false"
click at [449, 270] on label "5 stars" at bounding box center [449, 271] width 37 height 19
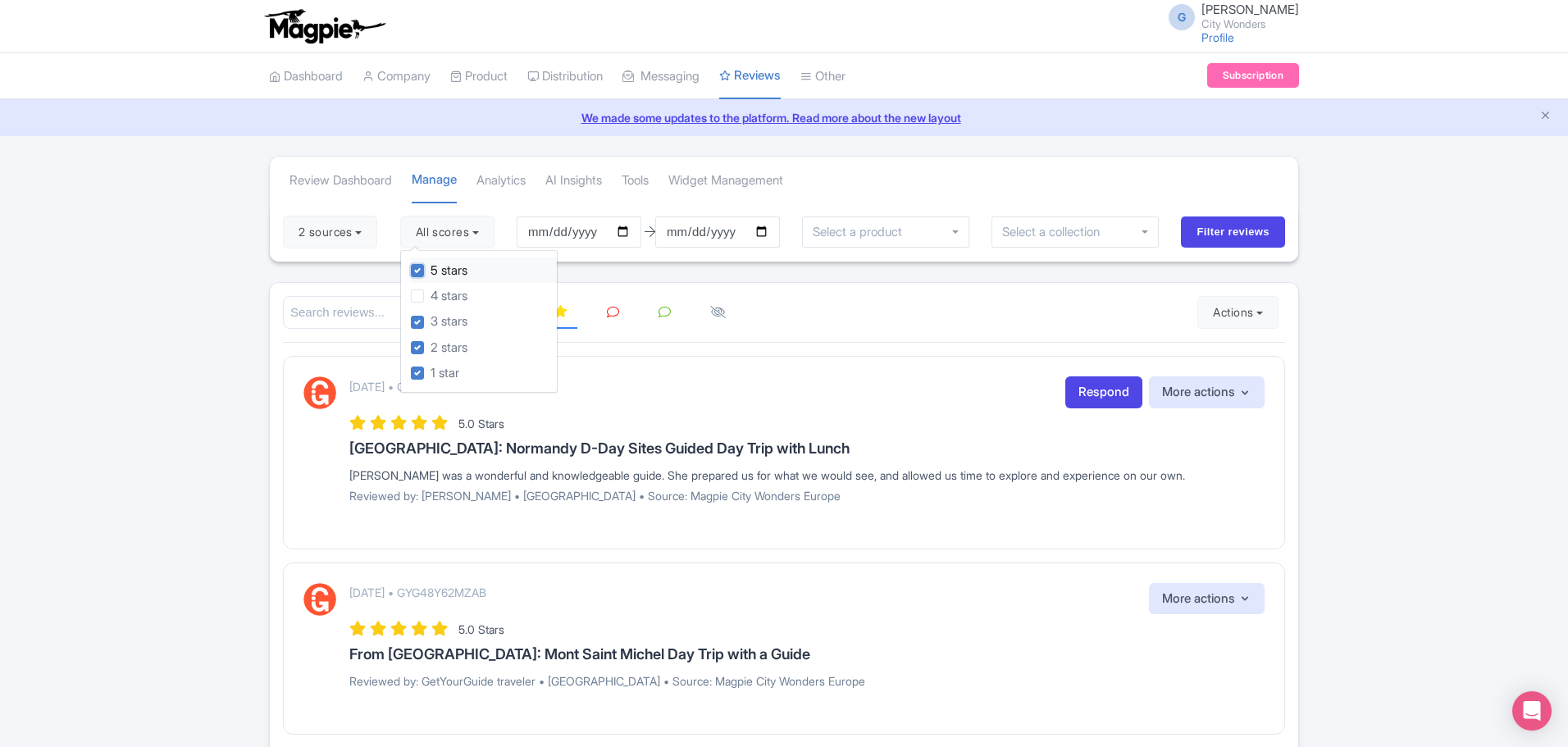
click at [441, 270] on input "5 stars" at bounding box center [436, 266] width 10 height 10
checkbox input "false"
click at [372, 227] on button "2 sources" at bounding box center [330, 232] width 94 height 33
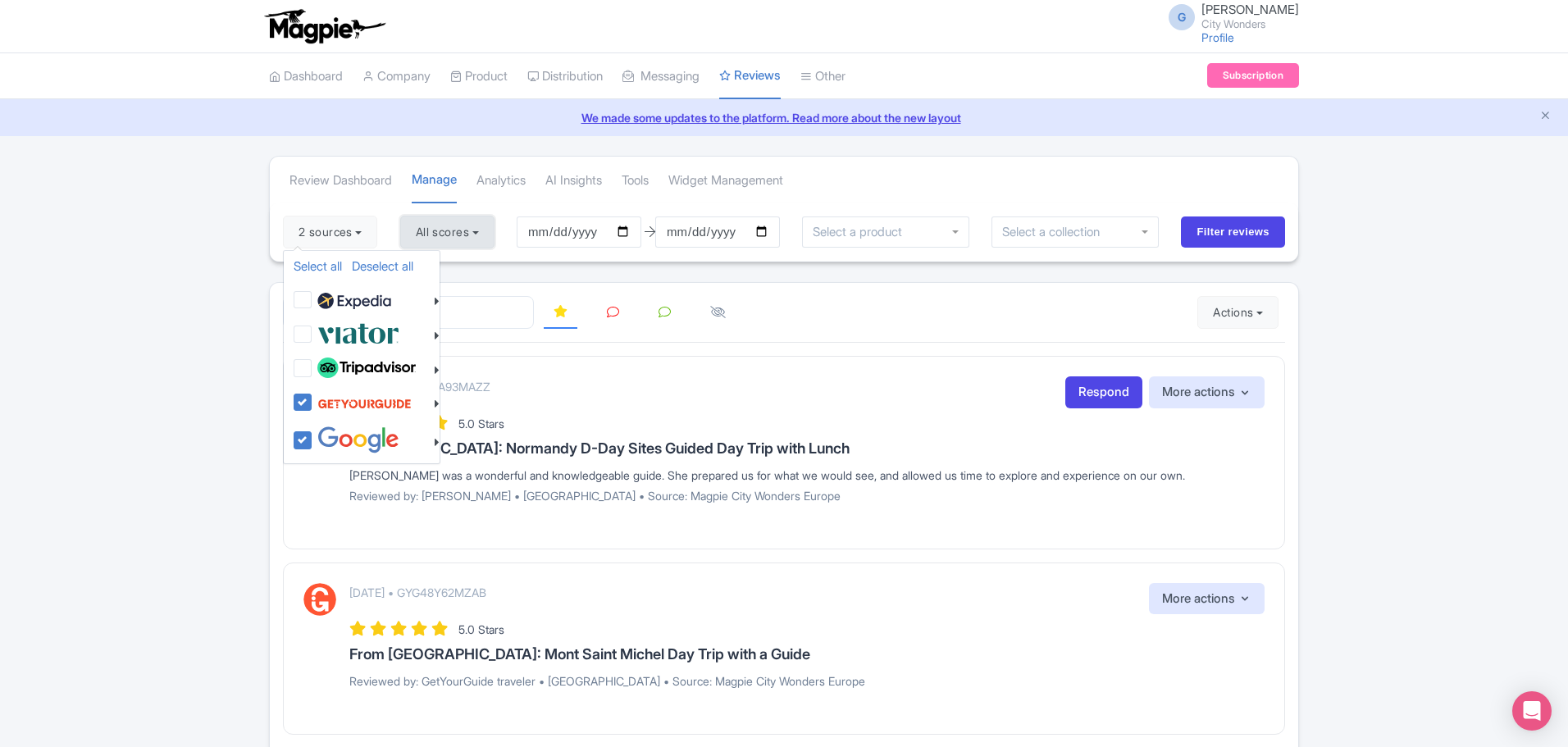
click at [451, 238] on button "All scores" at bounding box center [447, 232] width 94 height 33
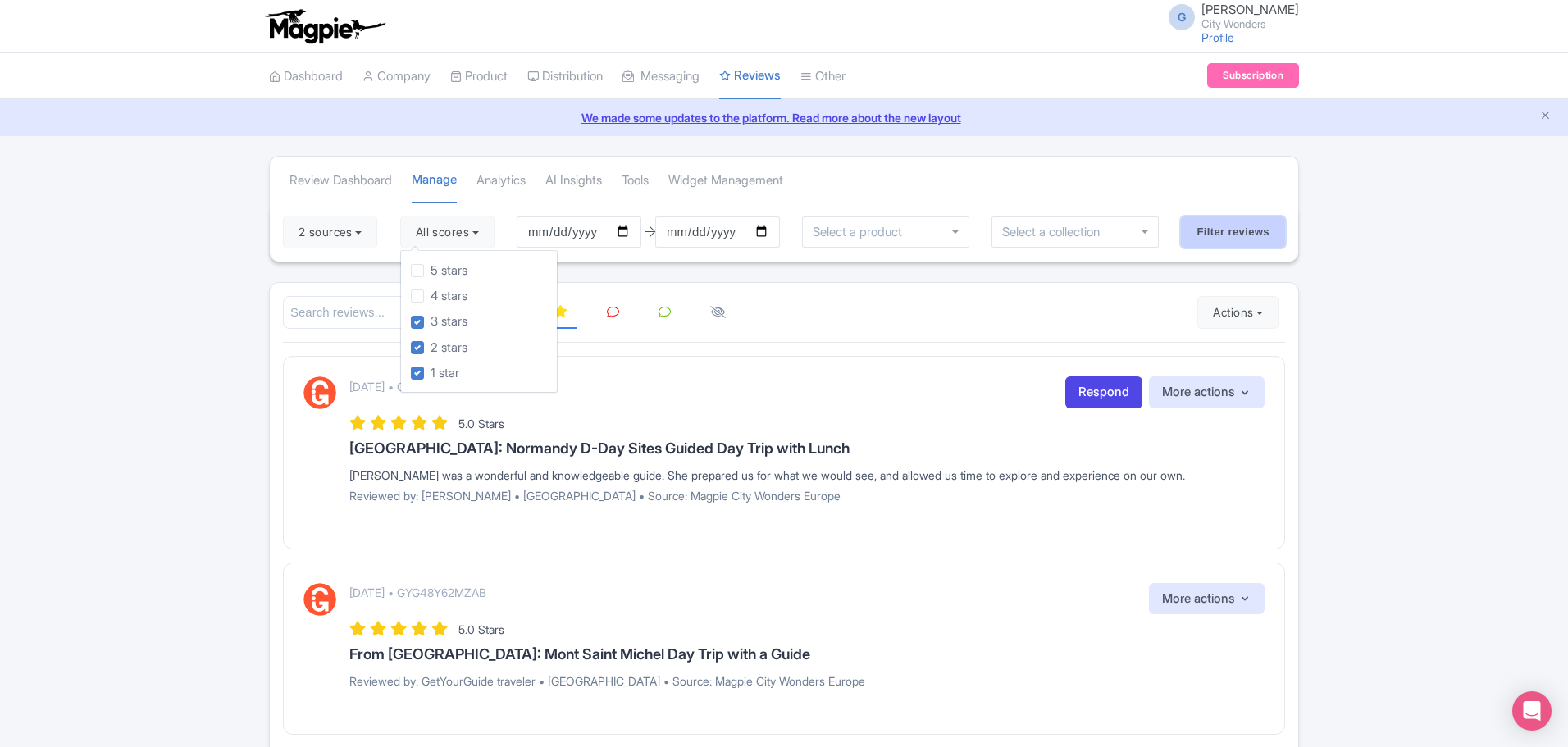
click at [1241, 236] on input "Filter reviews" at bounding box center [1233, 232] width 104 height 31
